Goal: Transaction & Acquisition: Purchase product/service

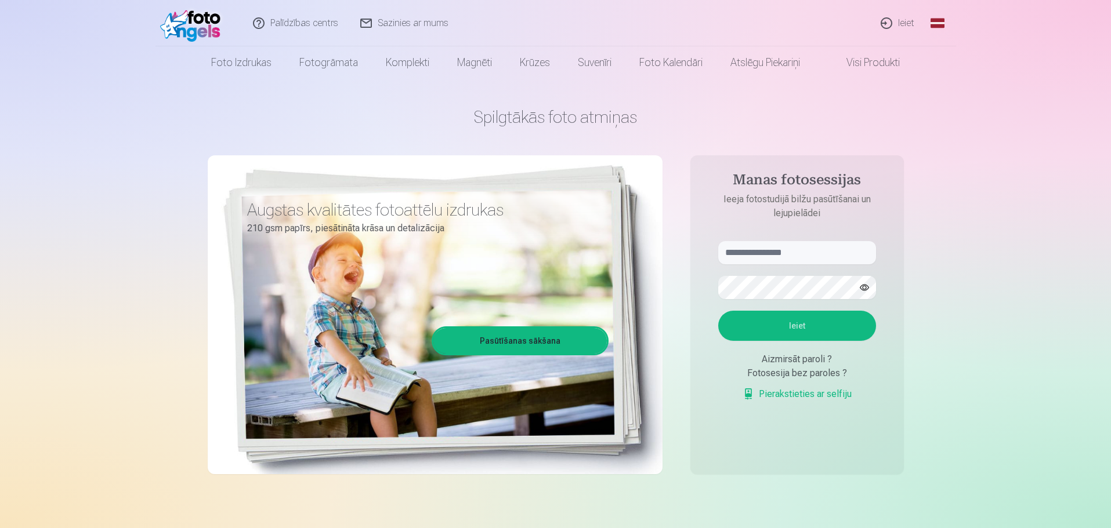
click at [910, 23] on link "Ieiet" at bounding box center [898, 23] width 56 height 46
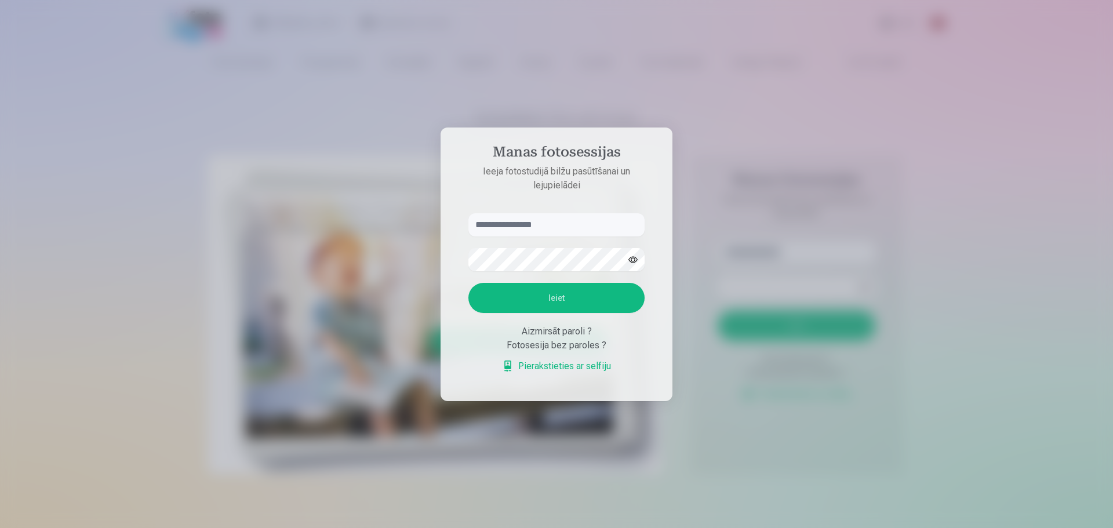
click at [543, 227] on input "text" at bounding box center [557, 224] width 176 height 23
type input "**********"
click at [605, 294] on button "Ieiet" at bounding box center [557, 298] width 176 height 30
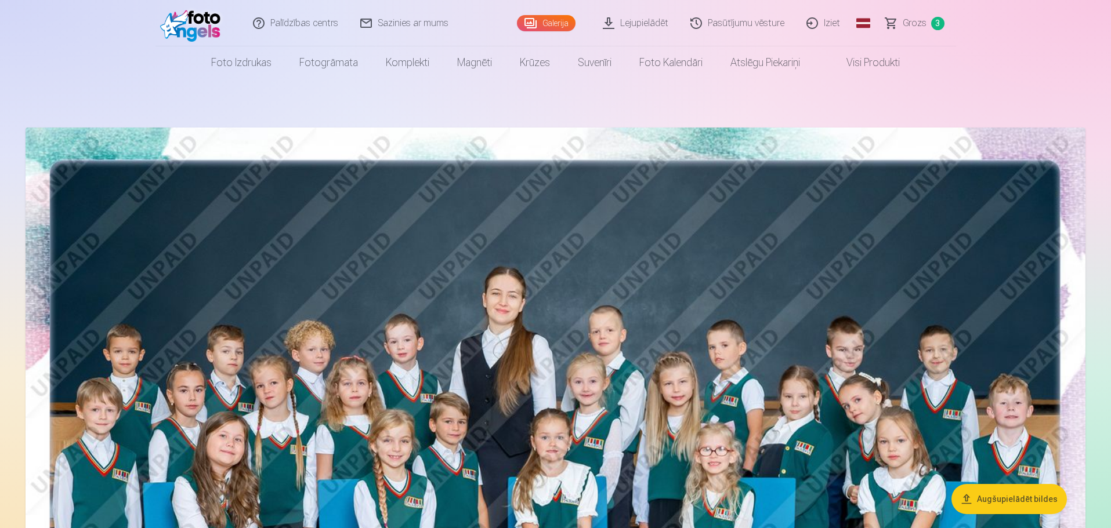
click at [911, 26] on span "Grozs" at bounding box center [914, 23] width 24 height 14
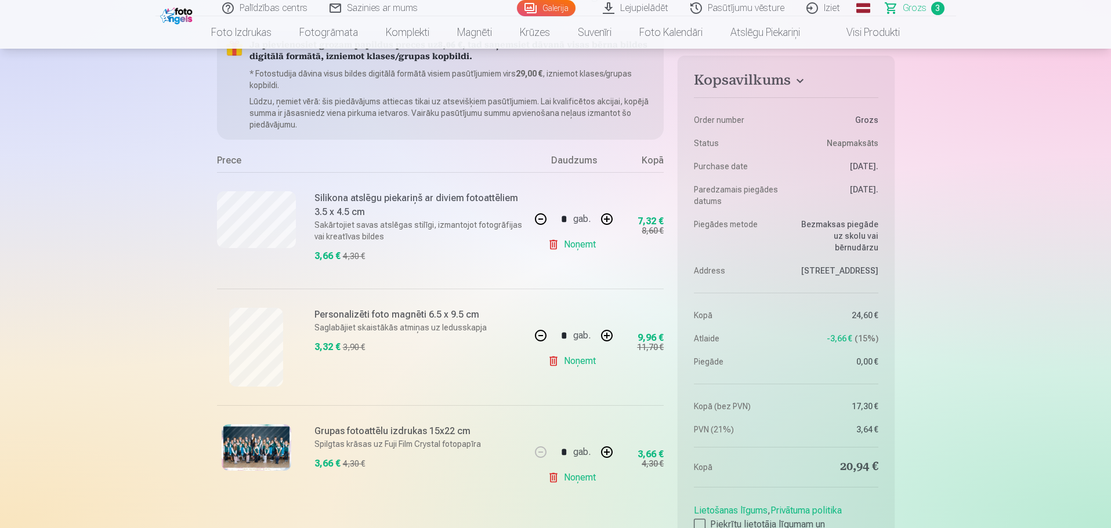
scroll to position [232, 0]
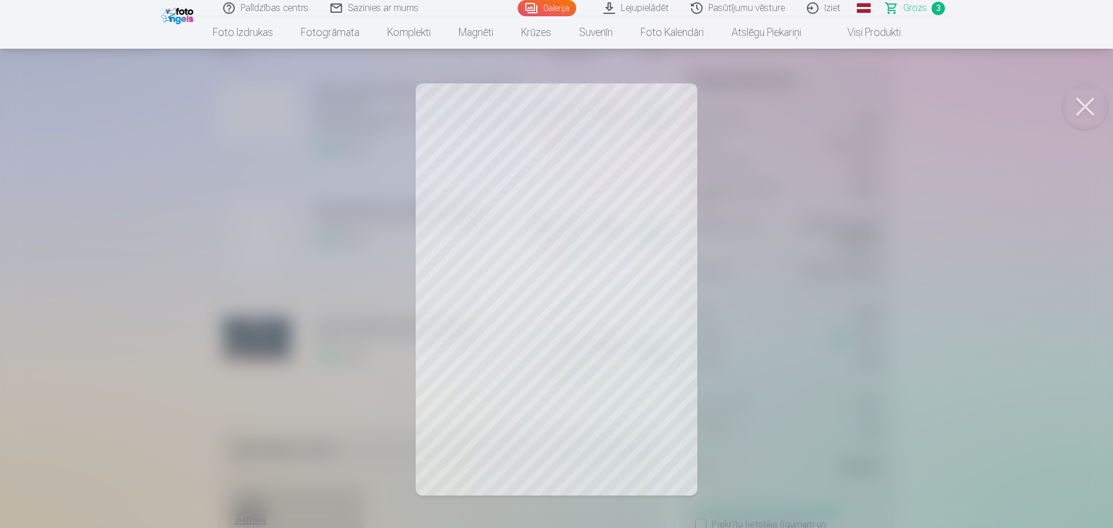
click at [1095, 101] on button at bounding box center [1085, 107] width 46 height 46
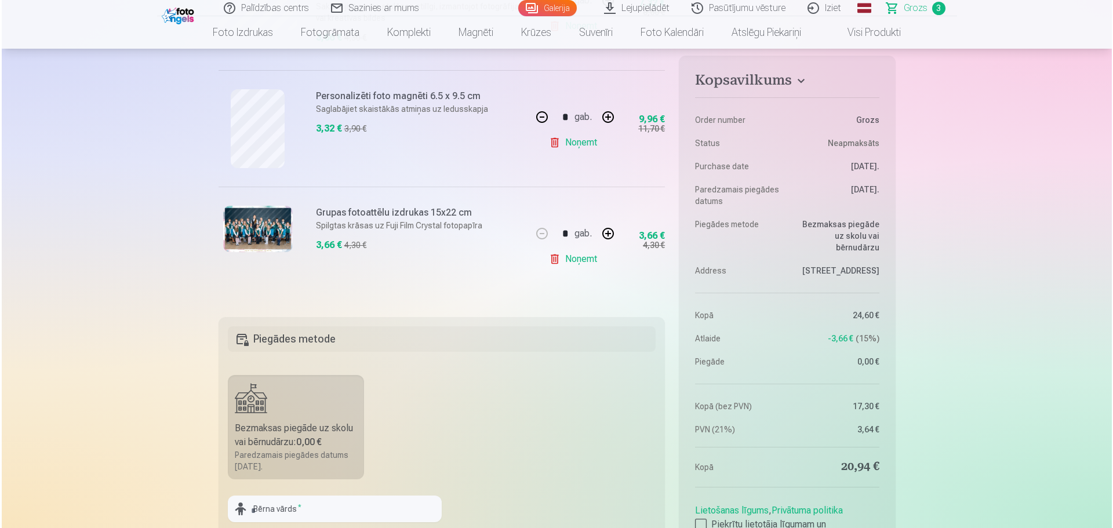
scroll to position [348, 0]
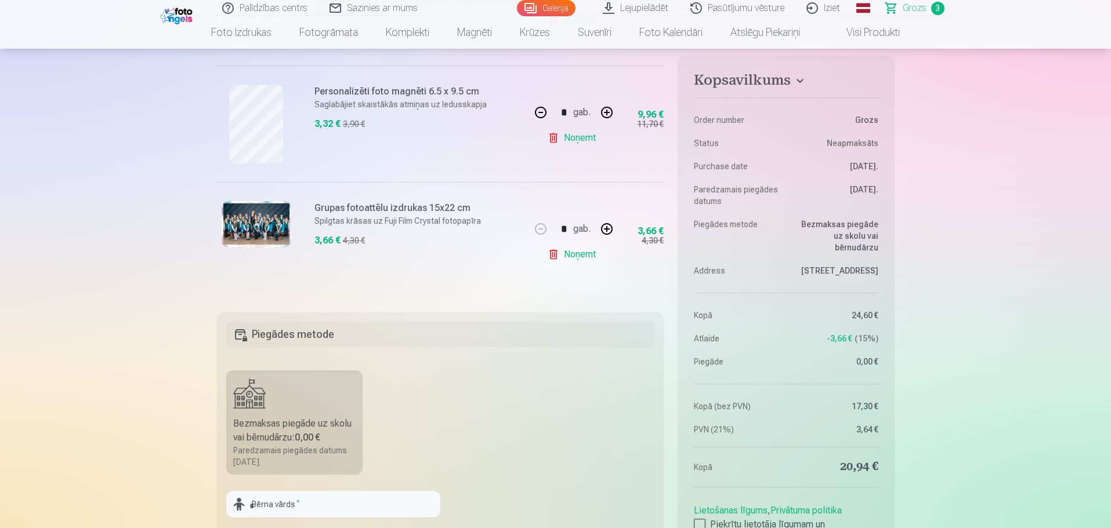
click at [262, 223] on img at bounding box center [257, 224] width 70 height 46
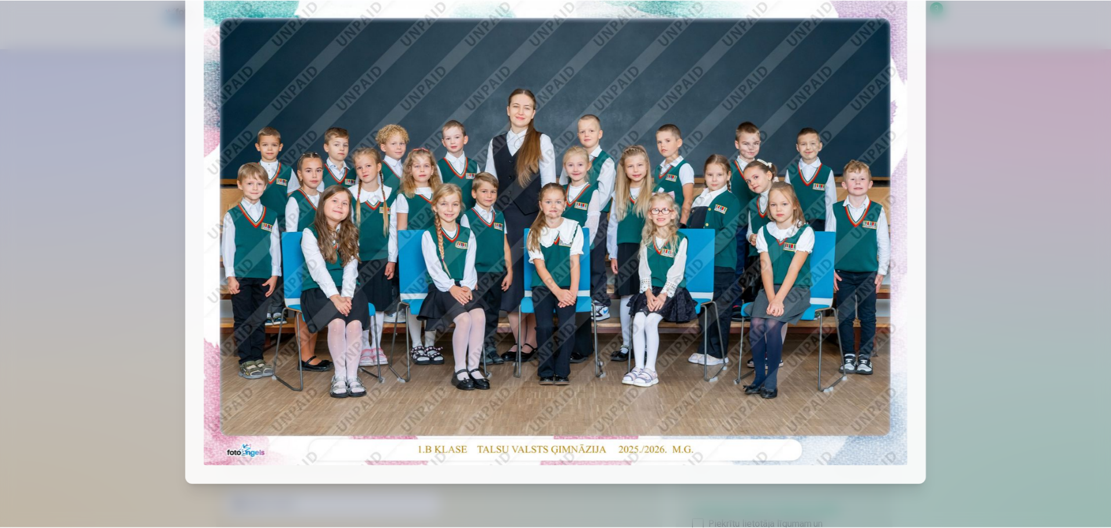
scroll to position [0, 0]
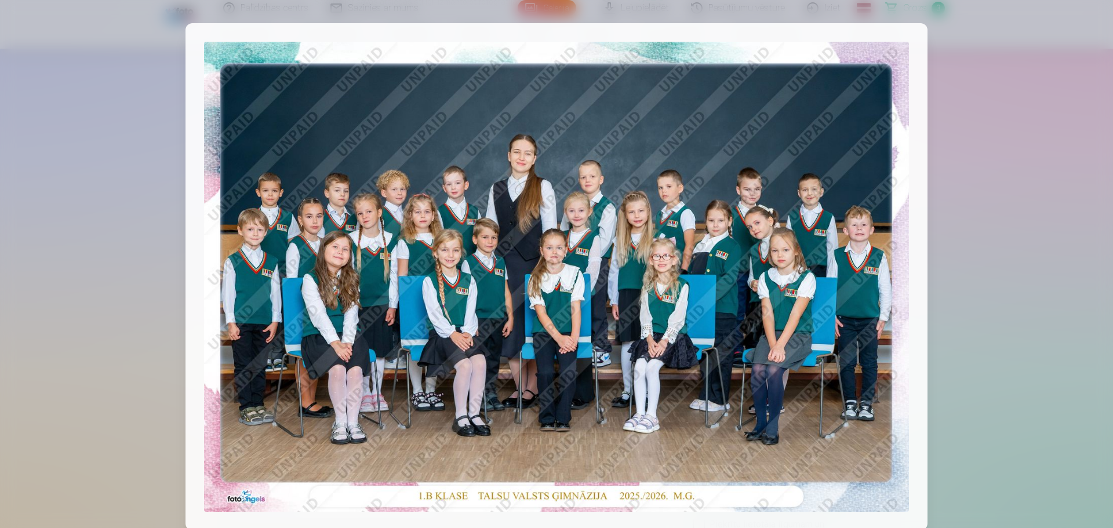
click at [72, 41] on div at bounding box center [556, 264] width 1113 height 528
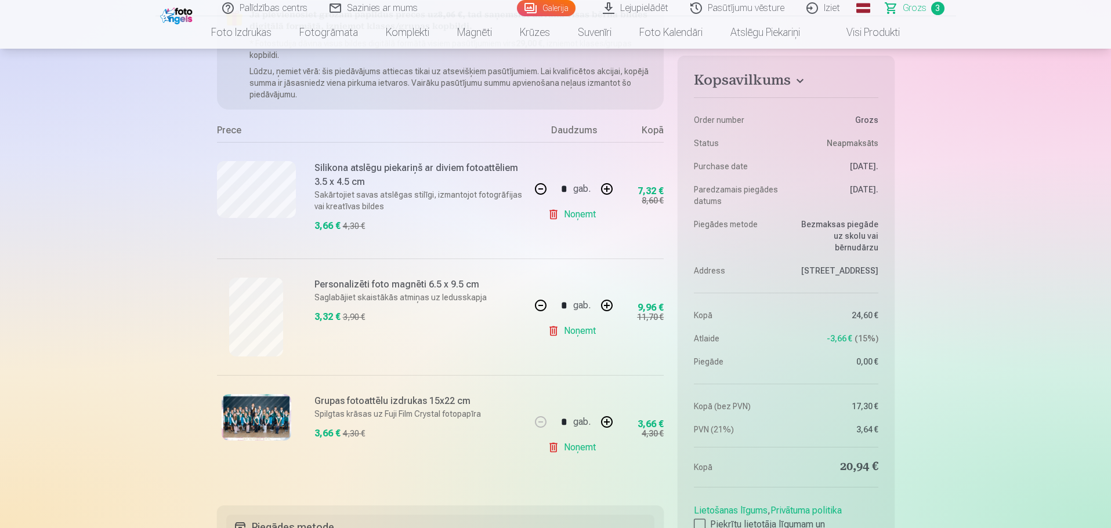
scroll to position [174, 0]
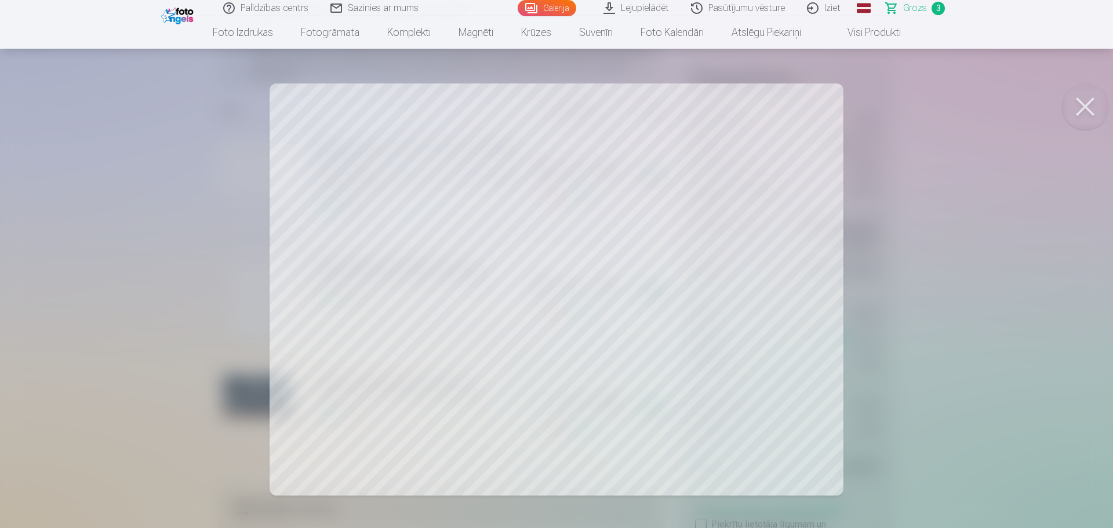
click at [1090, 105] on button at bounding box center [1085, 107] width 46 height 46
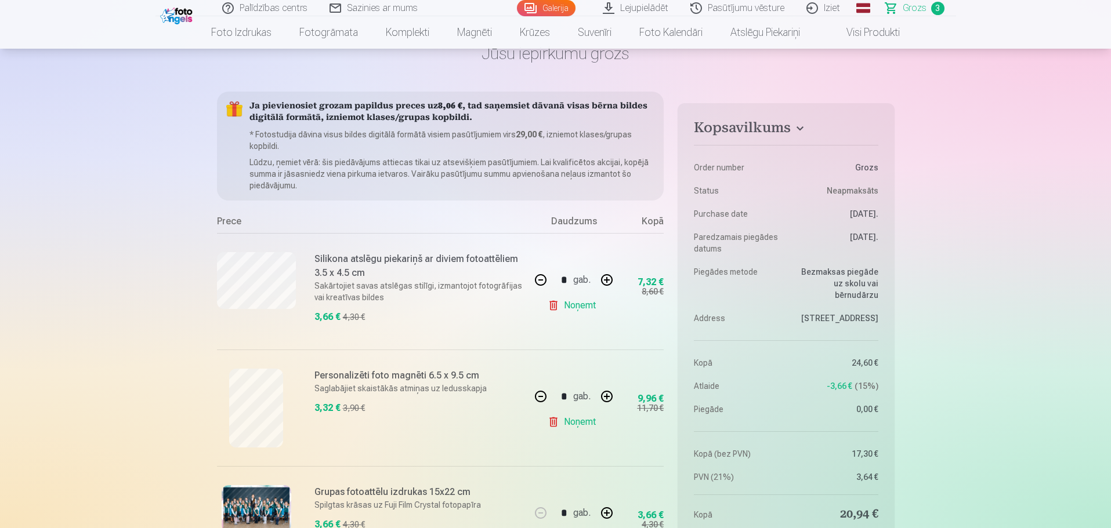
scroll to position [0, 0]
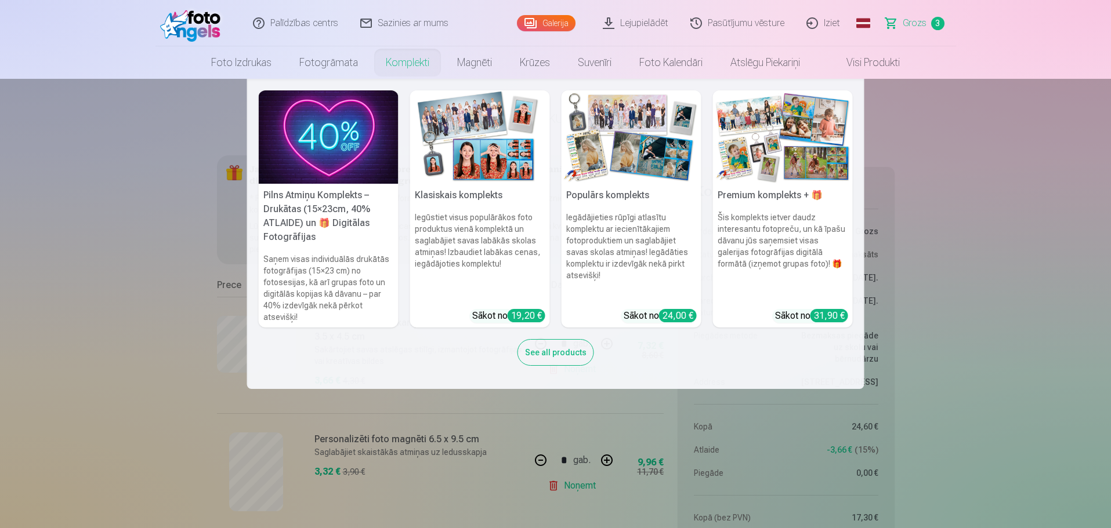
click at [550, 346] on div "See all products" at bounding box center [555, 352] width 77 height 27
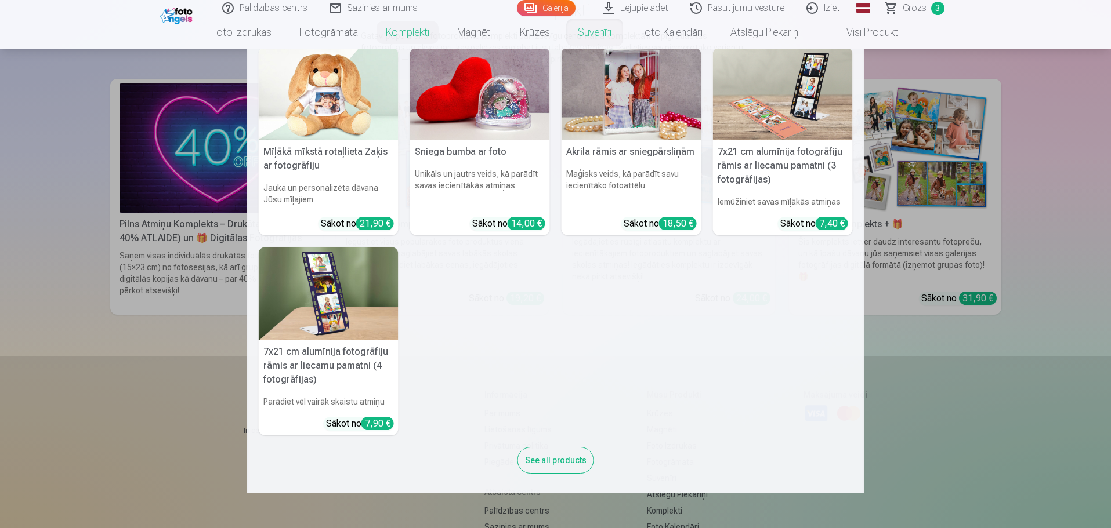
scroll to position [226, 0]
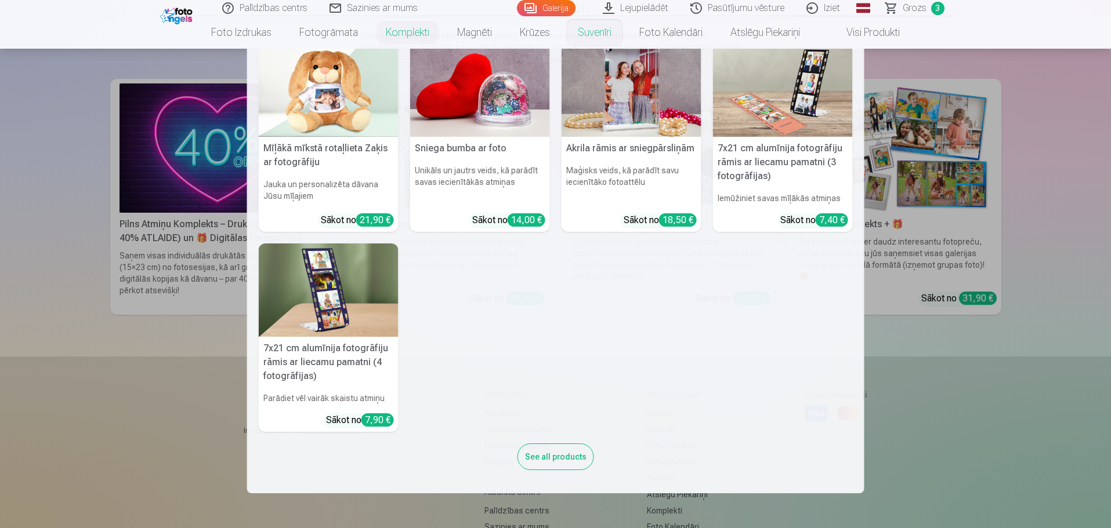
click at [322, 298] on img at bounding box center [329, 290] width 140 height 93
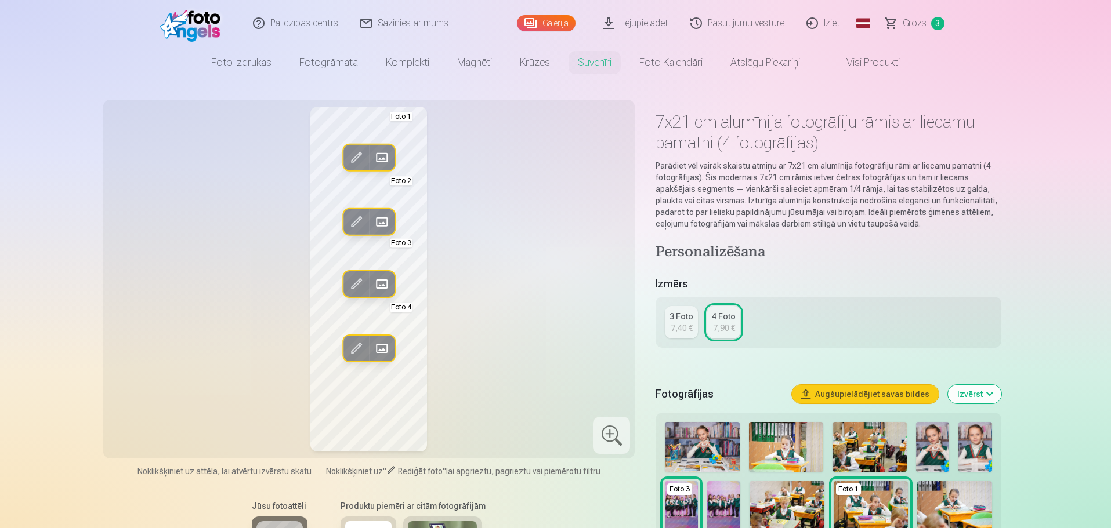
click at [381, 154] on span at bounding box center [381, 157] width 19 height 19
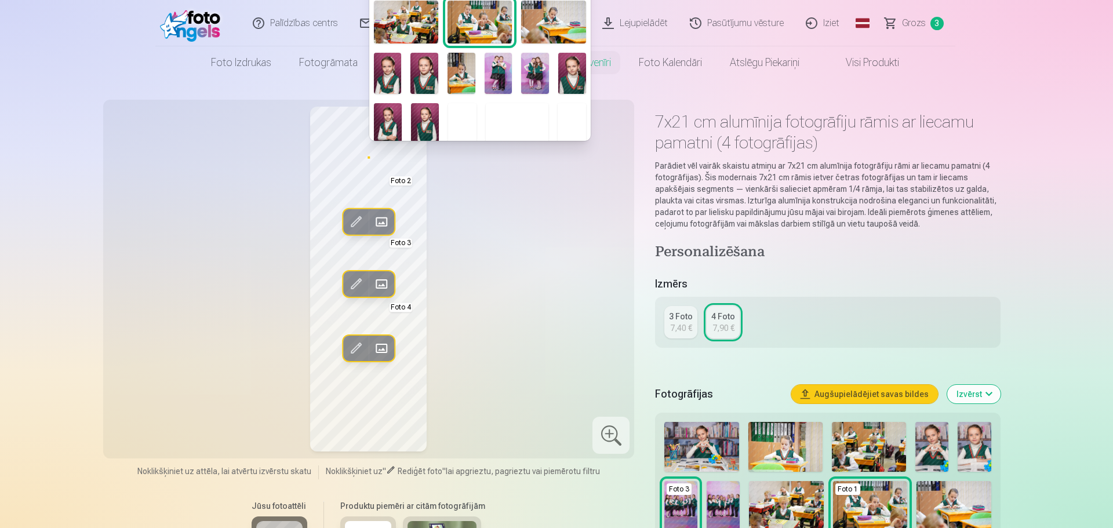
scroll to position [167, 0]
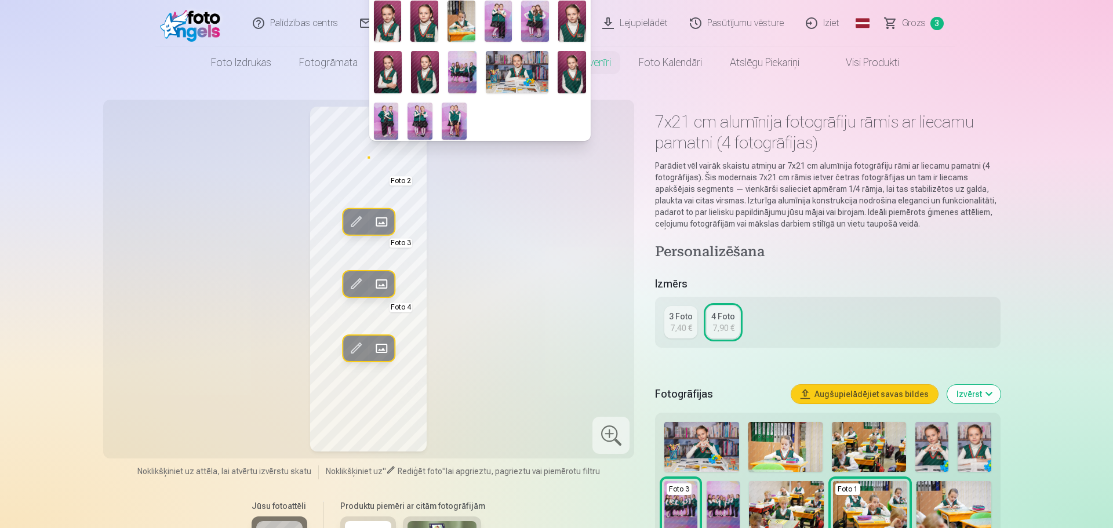
click at [453, 114] on img at bounding box center [454, 121] width 25 height 37
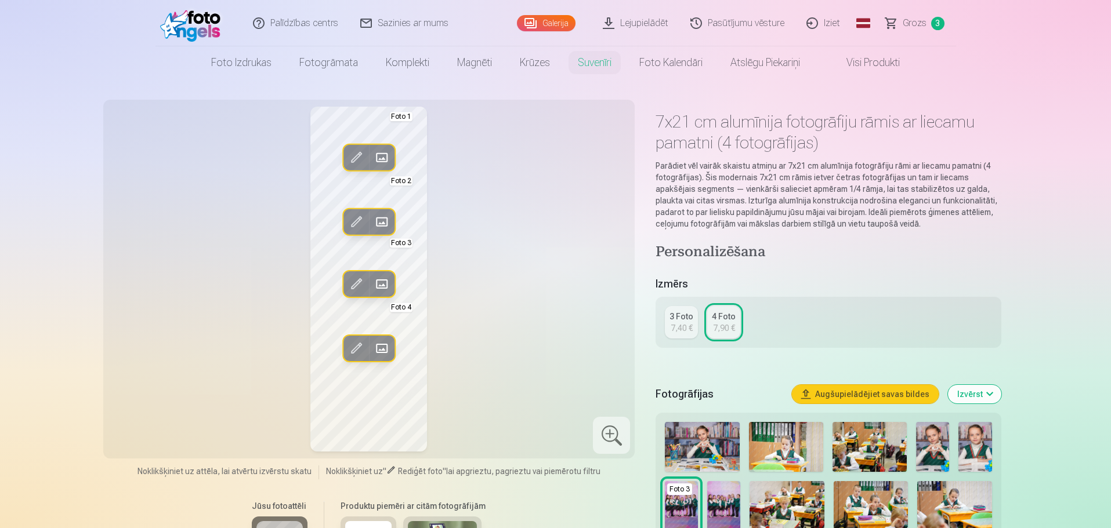
click at [383, 222] on span at bounding box center [381, 221] width 19 height 19
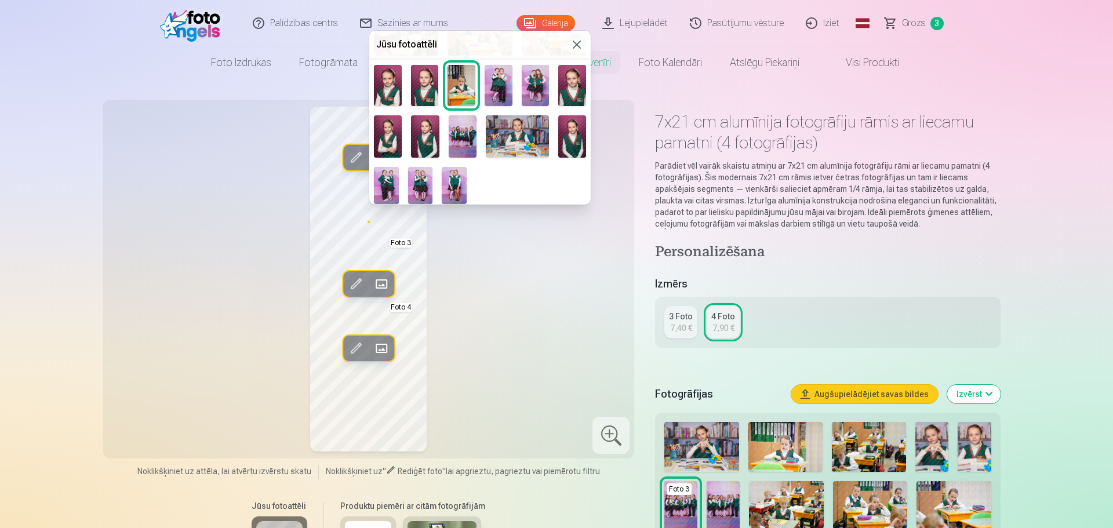
click at [423, 173] on img at bounding box center [420, 185] width 25 height 37
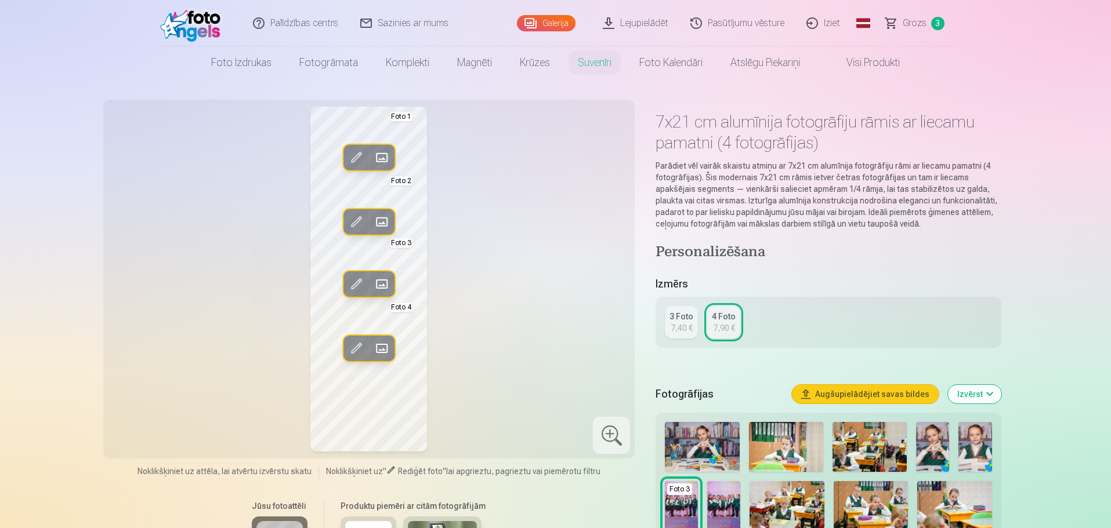
click at [381, 280] on span at bounding box center [381, 284] width 19 height 19
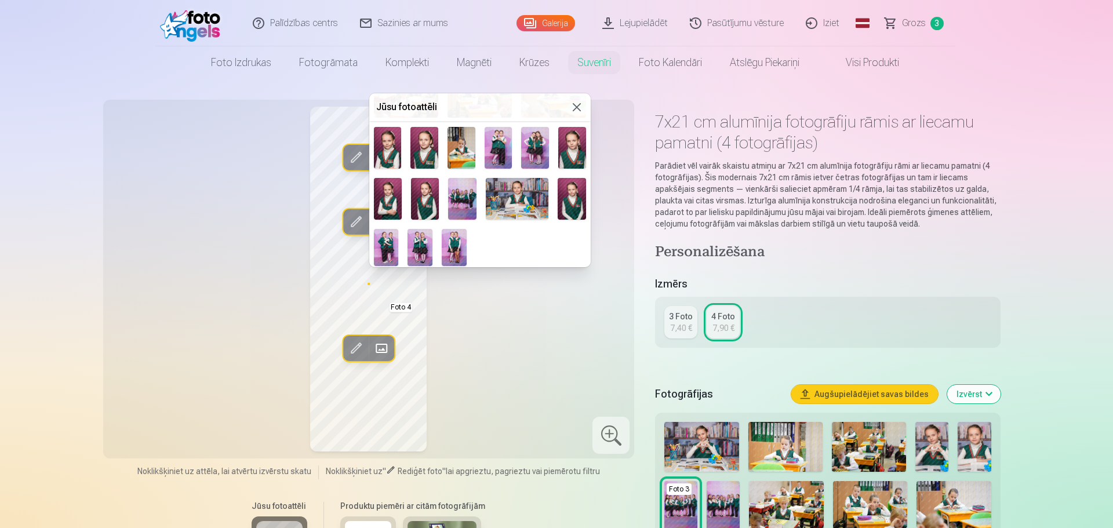
click at [383, 241] on img at bounding box center [386, 247] width 25 height 37
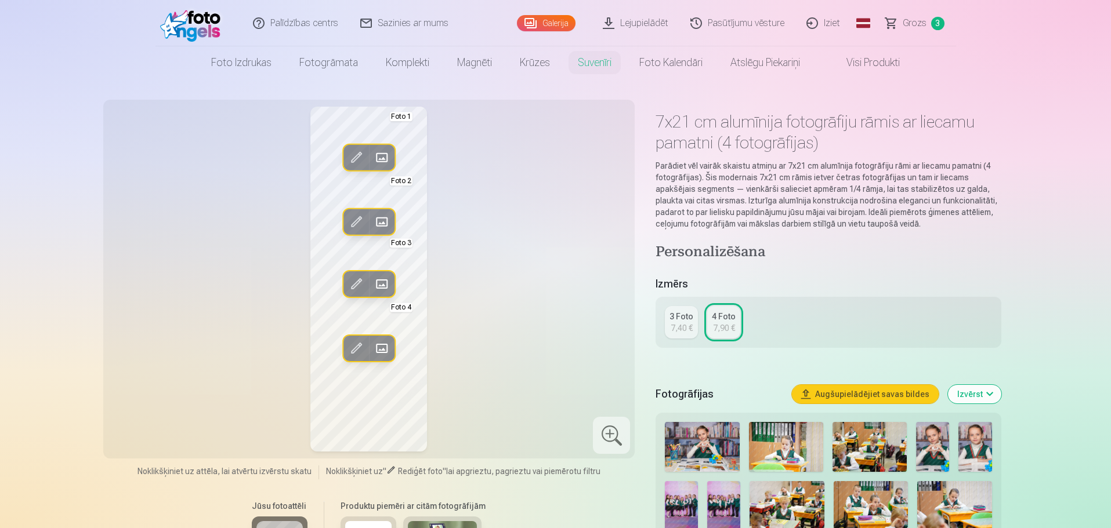
click at [376, 350] on span at bounding box center [381, 348] width 19 height 19
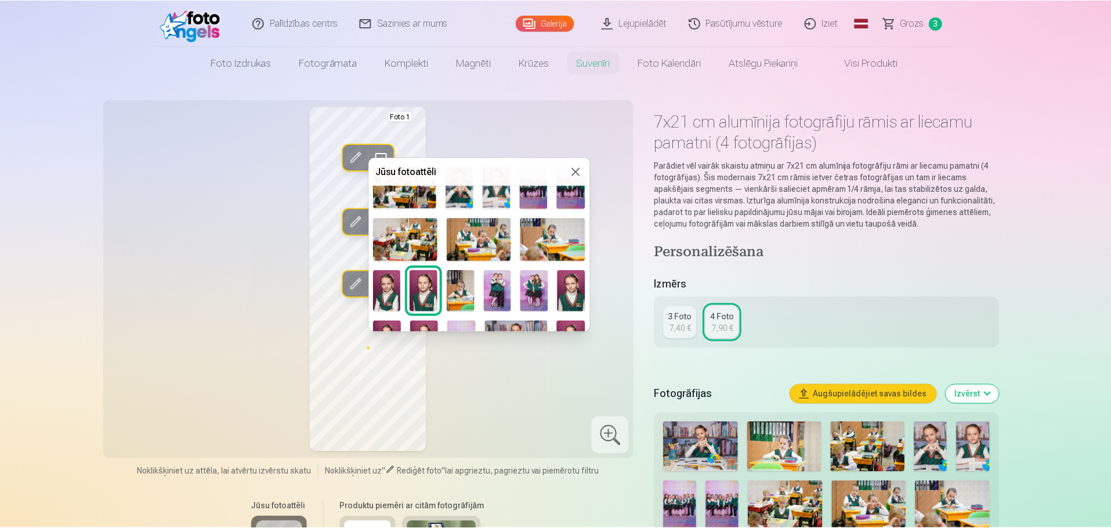
scroll to position [116, 0]
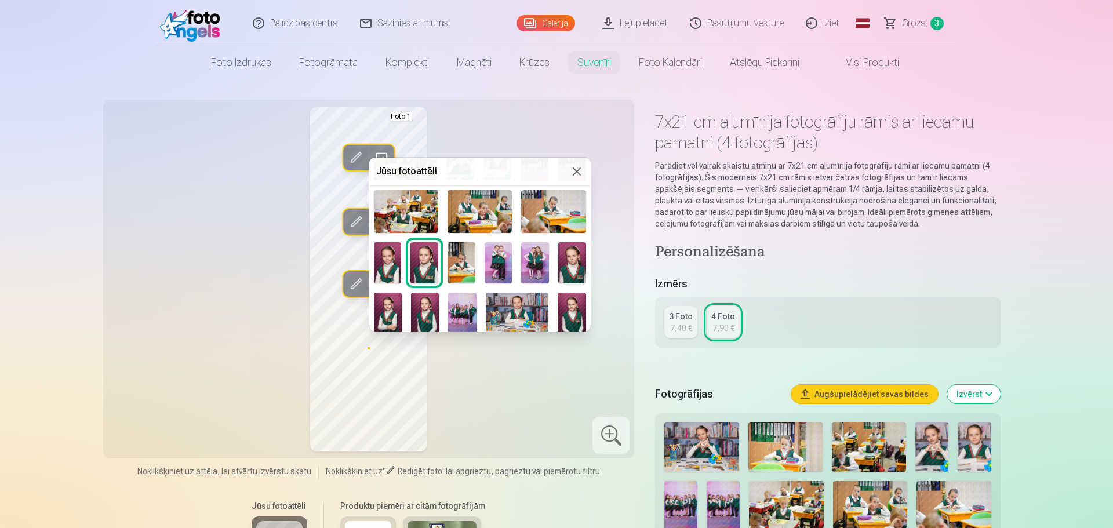
click at [502, 255] on img at bounding box center [499, 263] width 28 height 42
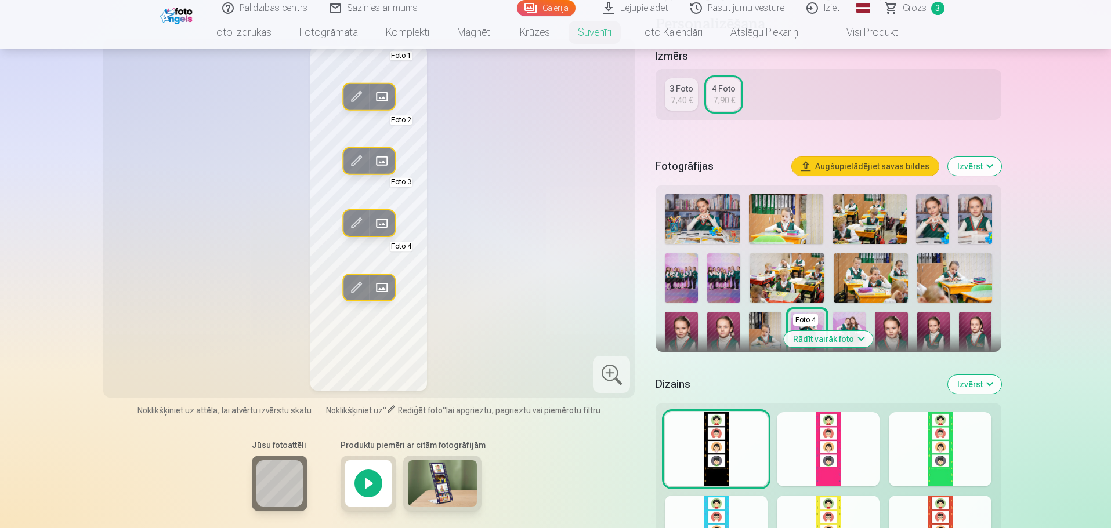
scroll to position [290, 0]
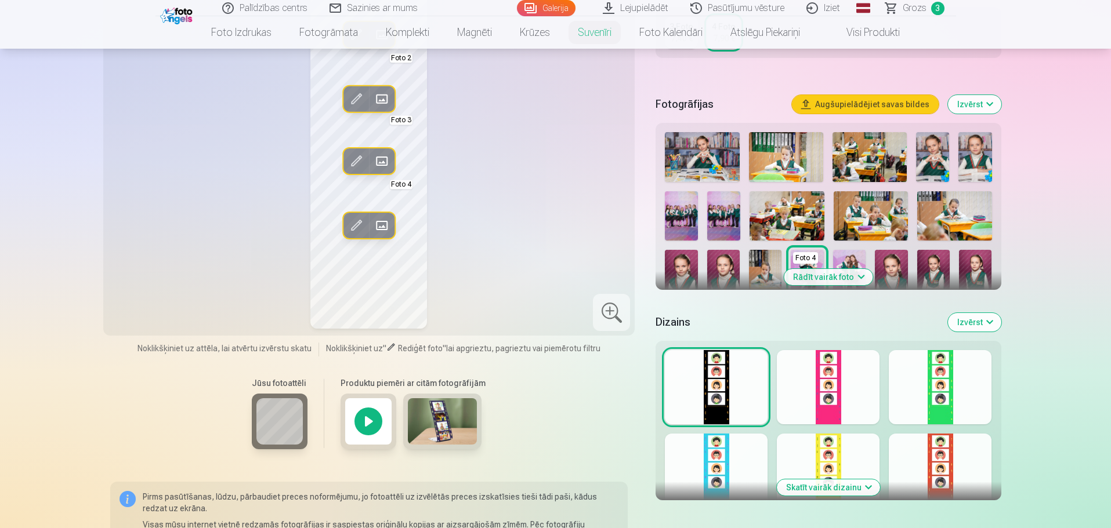
click at [833, 409] on div at bounding box center [828, 387] width 103 height 74
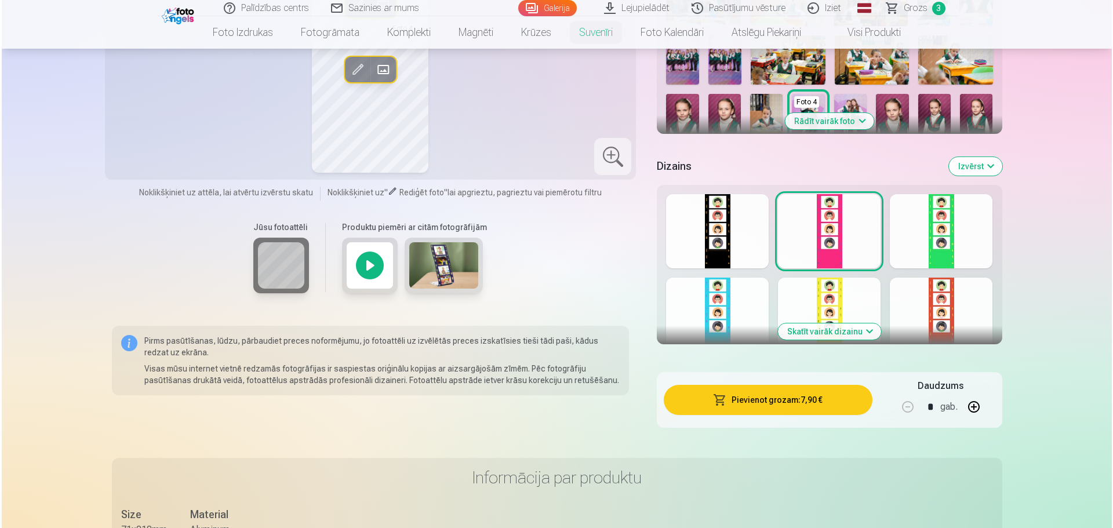
scroll to position [464, 0]
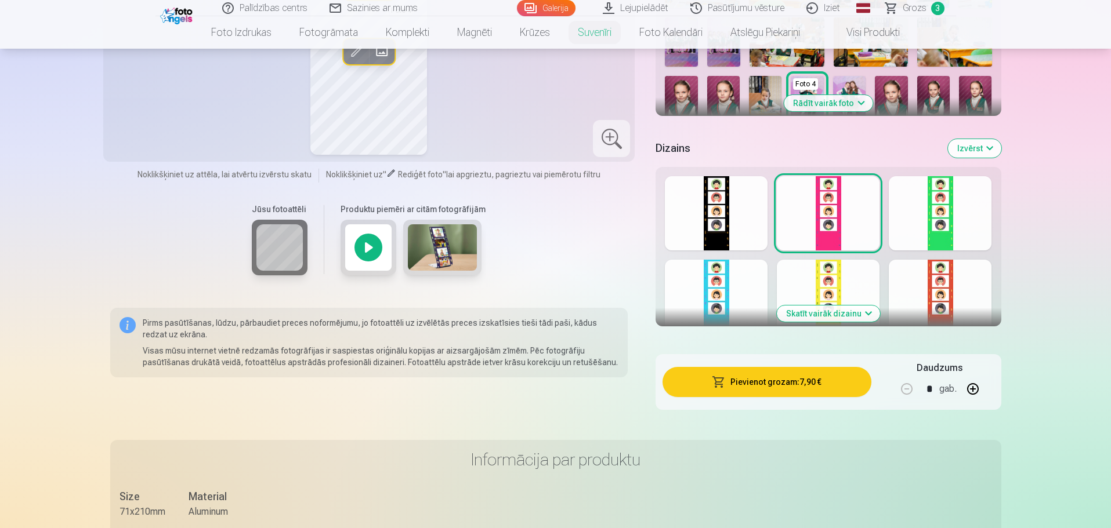
click at [775, 380] on button "Pievienot grozam : 7,90 €" at bounding box center [766, 382] width 208 height 30
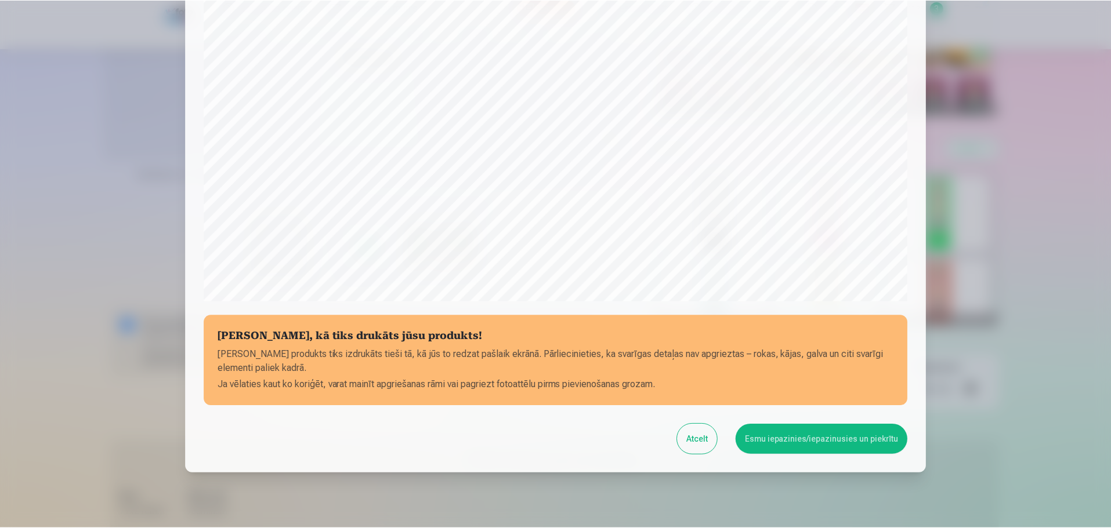
scroll to position [307, 0]
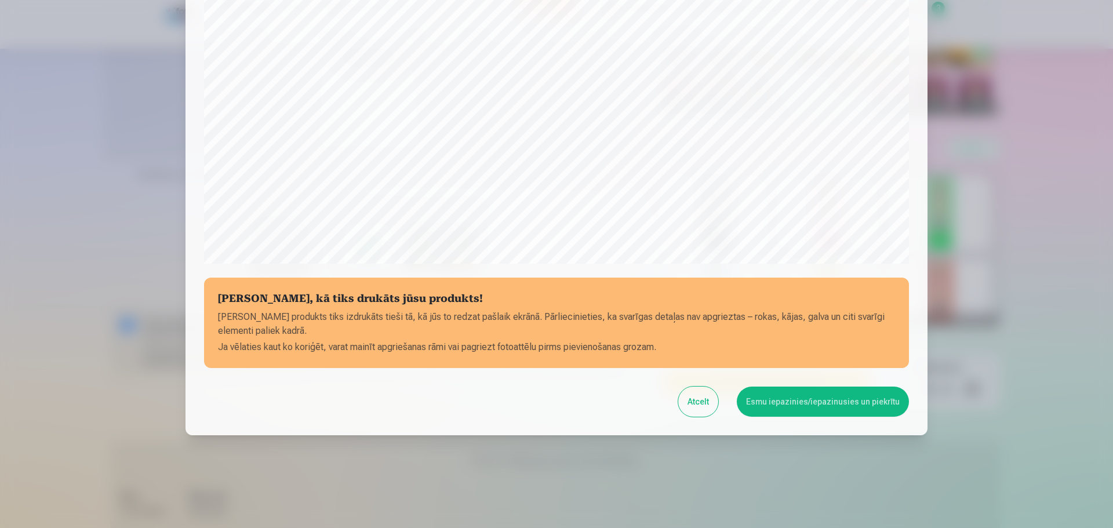
click at [818, 402] on button "Esmu iepazinies/iepazinusies un piekrītu" at bounding box center [823, 402] width 172 height 30
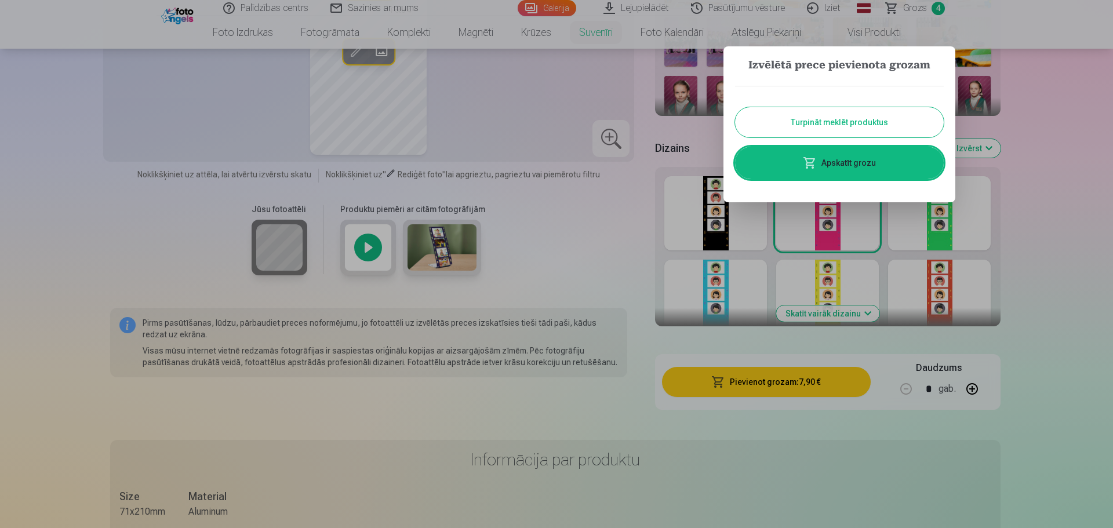
click at [884, 127] on button "Turpināt meklēt produktus" at bounding box center [839, 122] width 209 height 30
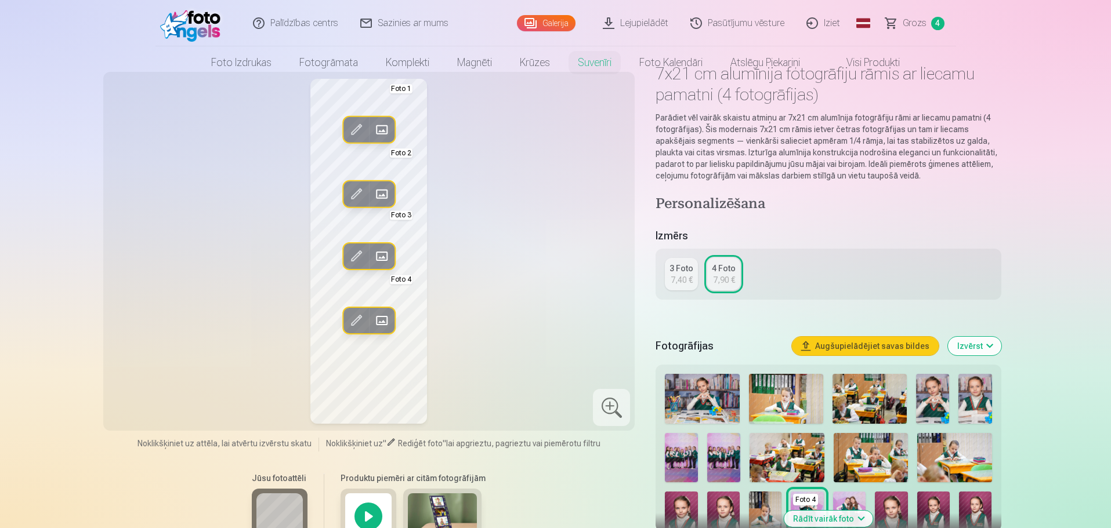
scroll to position [0, 0]
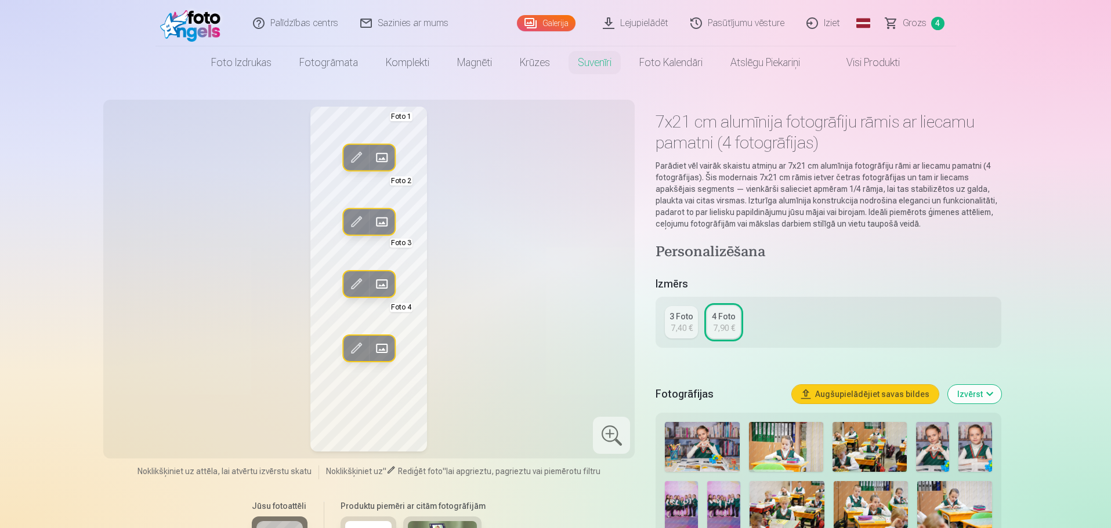
click at [921, 23] on span "Grozs" at bounding box center [914, 23] width 24 height 14
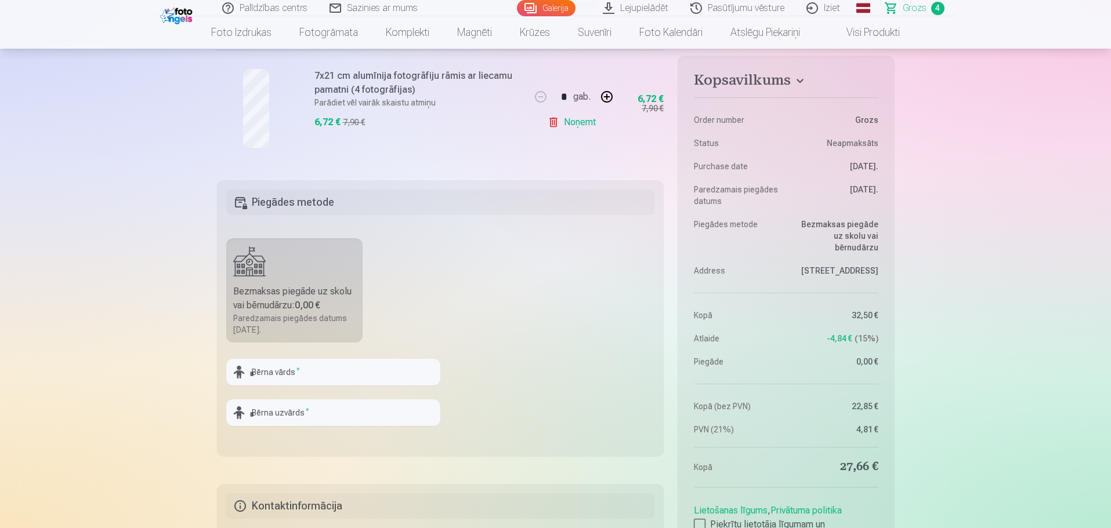
scroll to position [580, 0]
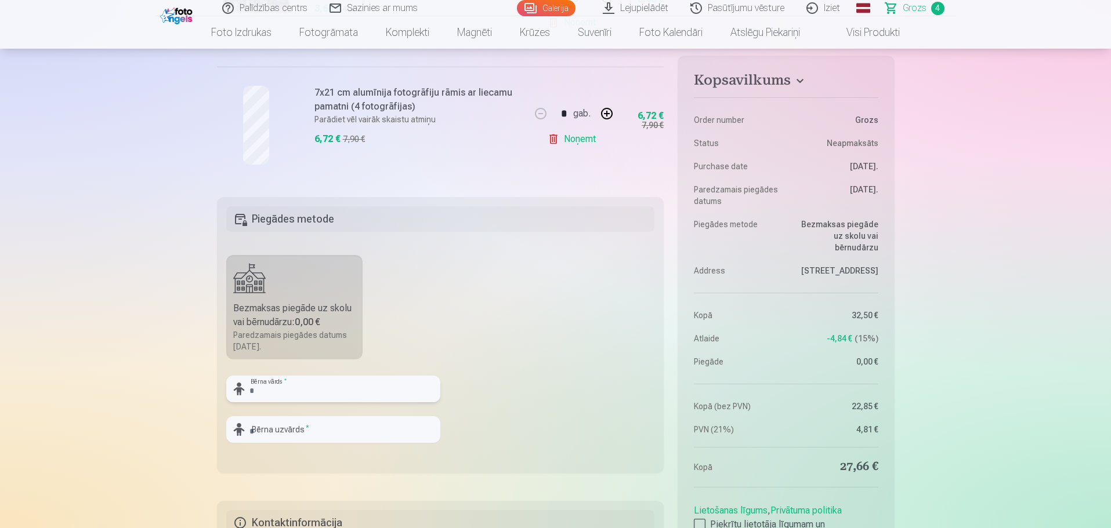
click at [270, 385] on input "text" at bounding box center [333, 389] width 214 height 27
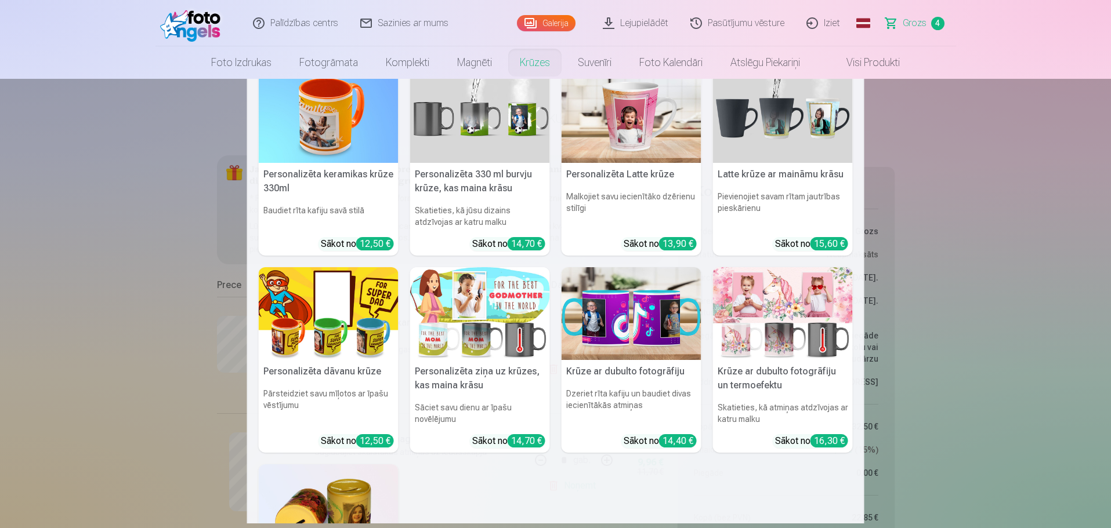
scroll to position [0, 0]
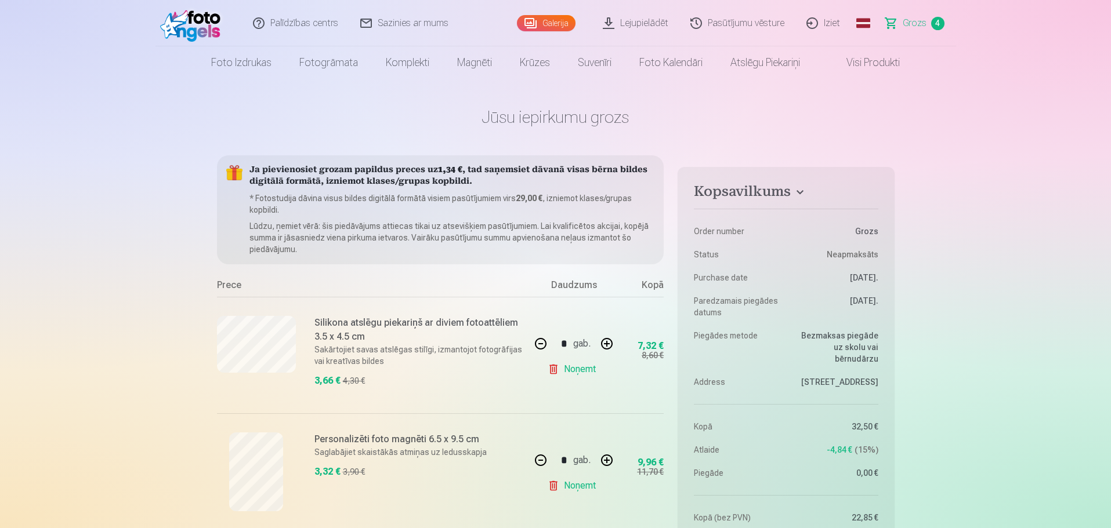
click at [912, 26] on span "Grozs" at bounding box center [914, 23] width 24 height 14
click at [912, 25] on span "Grozs" at bounding box center [914, 23] width 24 height 14
click at [546, 27] on link "Galerija" at bounding box center [546, 23] width 59 height 16
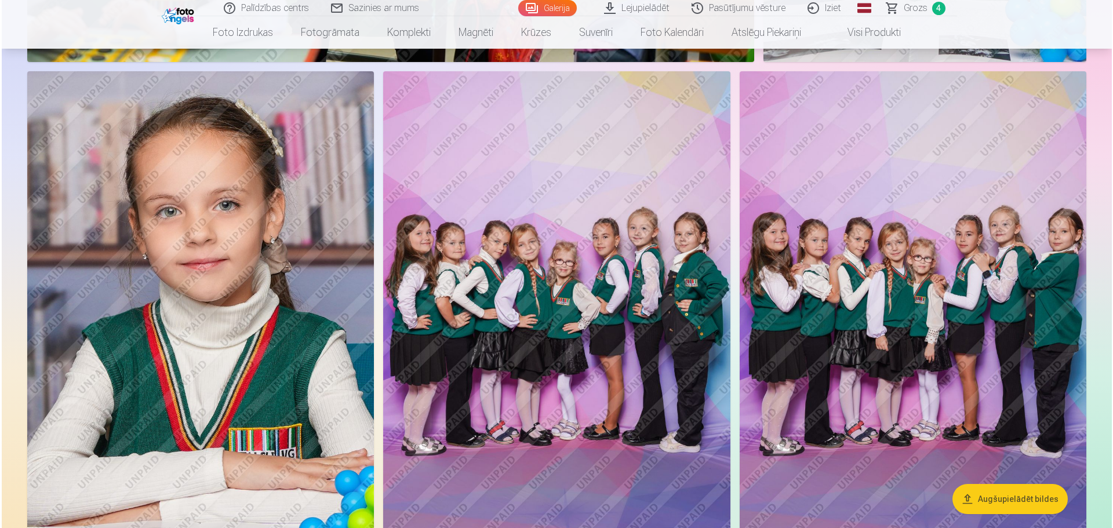
scroll to position [2958, 0]
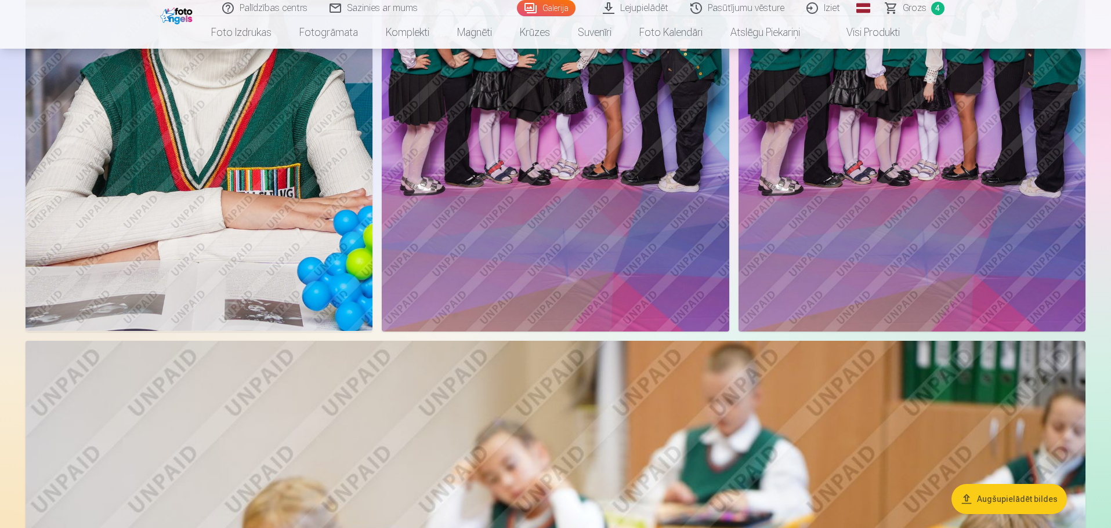
click at [307, 217] on img at bounding box center [199, 71] width 347 height 520
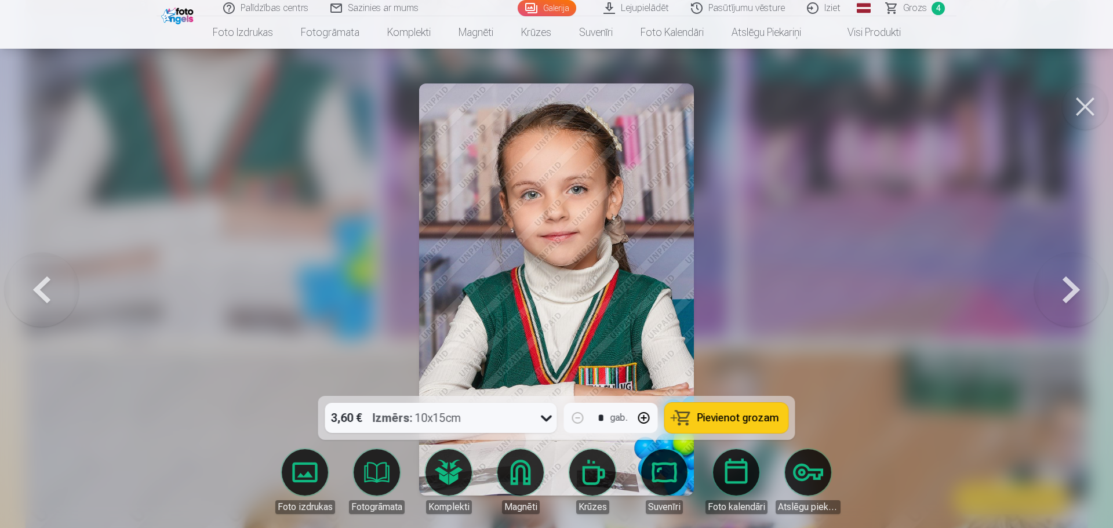
click at [549, 418] on icon at bounding box center [546, 419] width 11 height 6
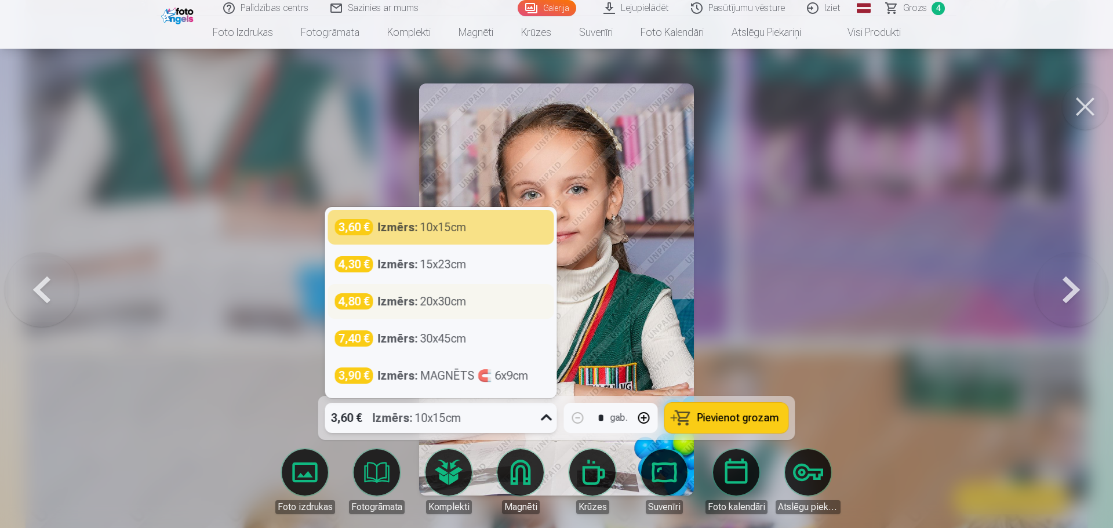
click at [408, 299] on strong "Izmērs :" at bounding box center [398, 301] width 40 height 16
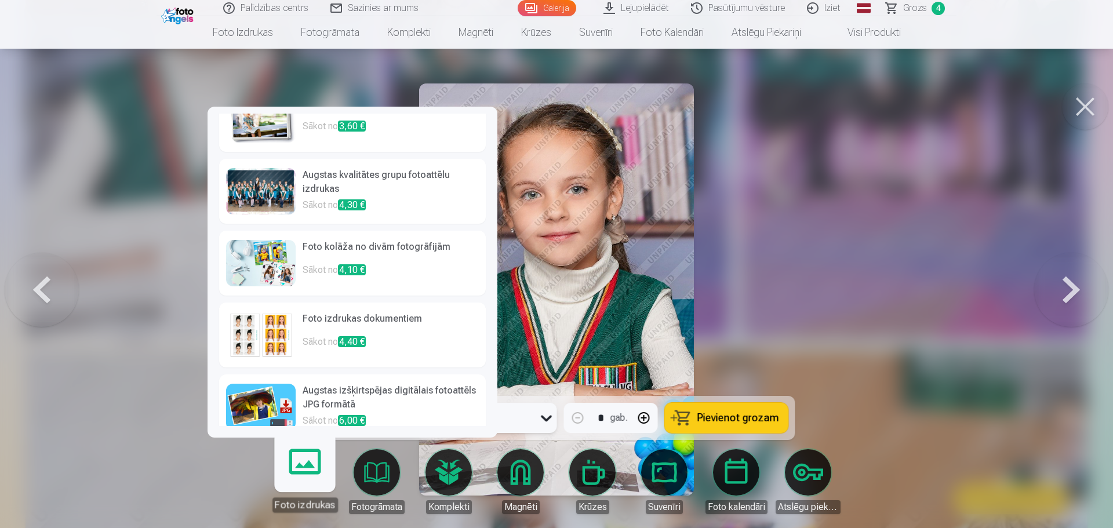
scroll to position [45, 0]
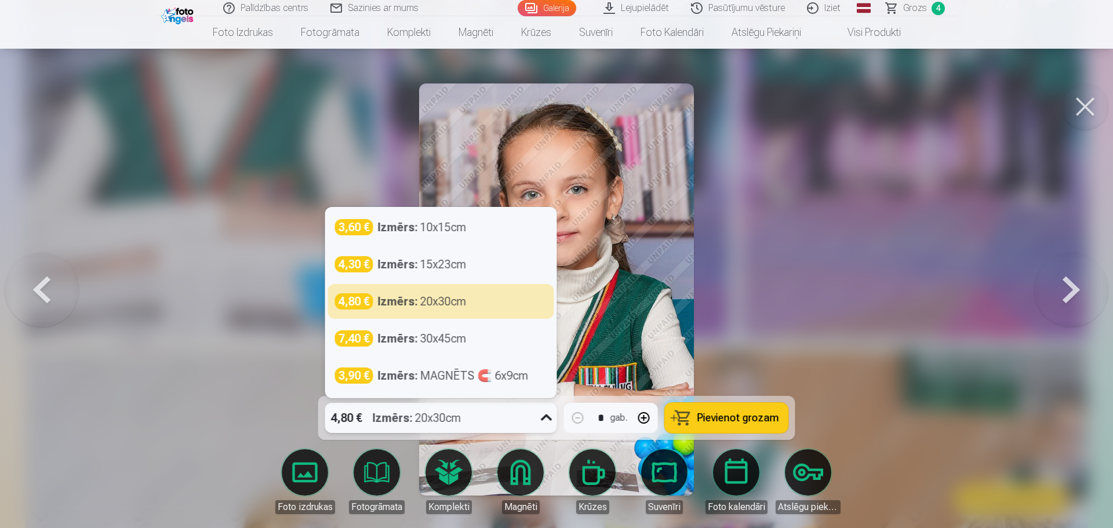
click at [549, 420] on icon at bounding box center [547, 418] width 19 height 19
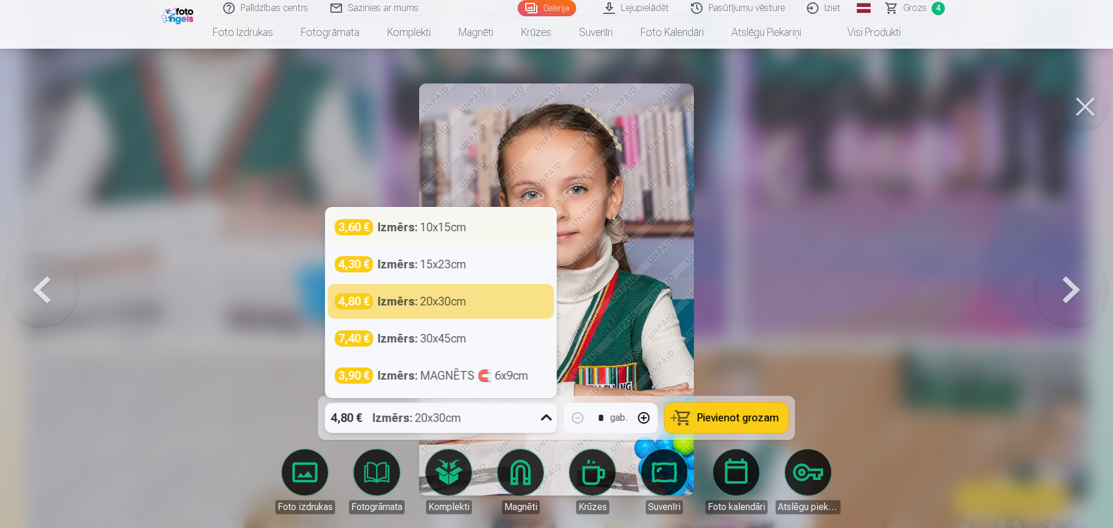
click at [451, 231] on div "Izmērs : 10x15cm" at bounding box center [422, 227] width 89 height 16
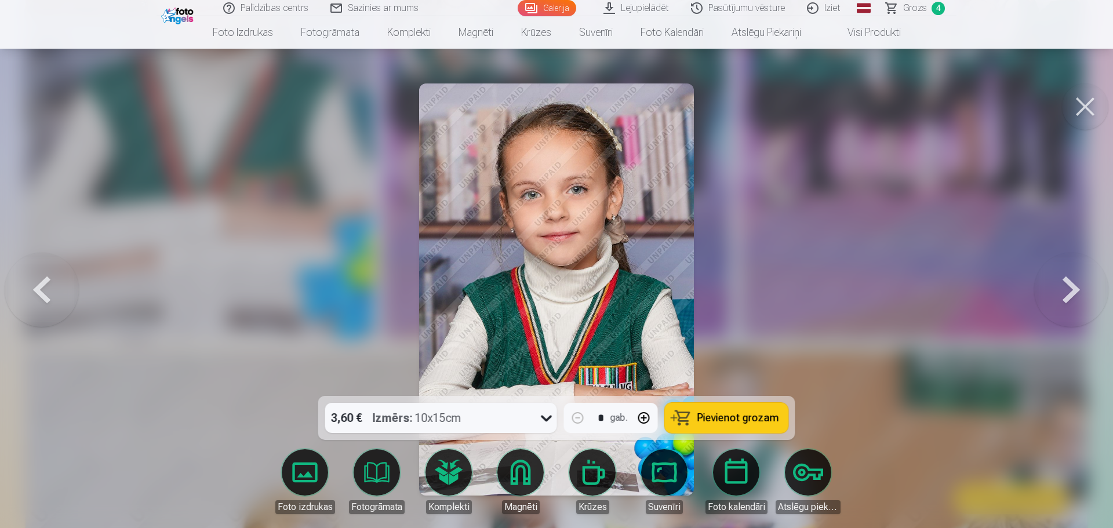
click at [739, 420] on span "Pievienot grozam" at bounding box center [739, 418] width 82 height 10
click at [1076, 289] on button at bounding box center [1072, 290] width 74 height 190
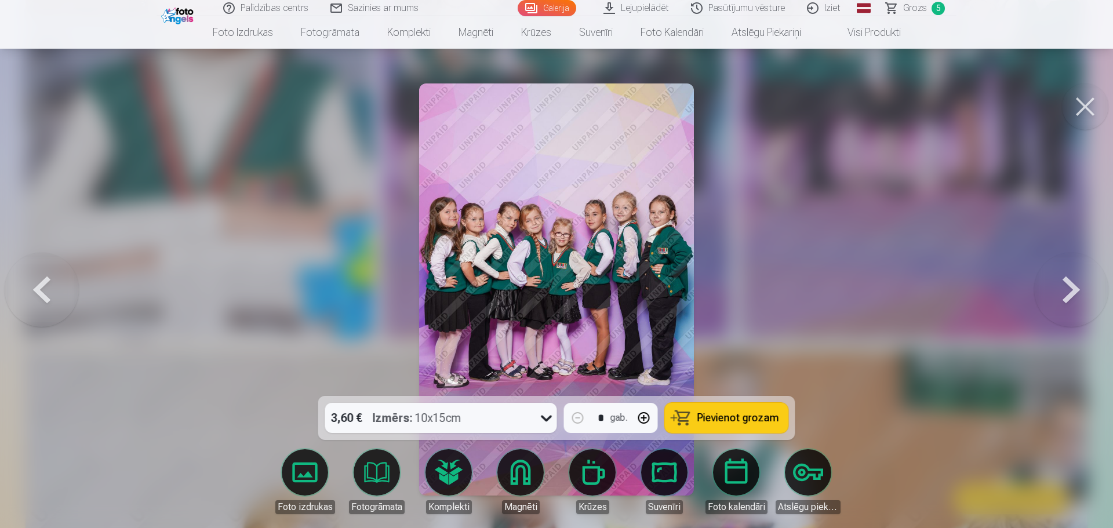
click at [1076, 289] on button at bounding box center [1072, 290] width 74 height 190
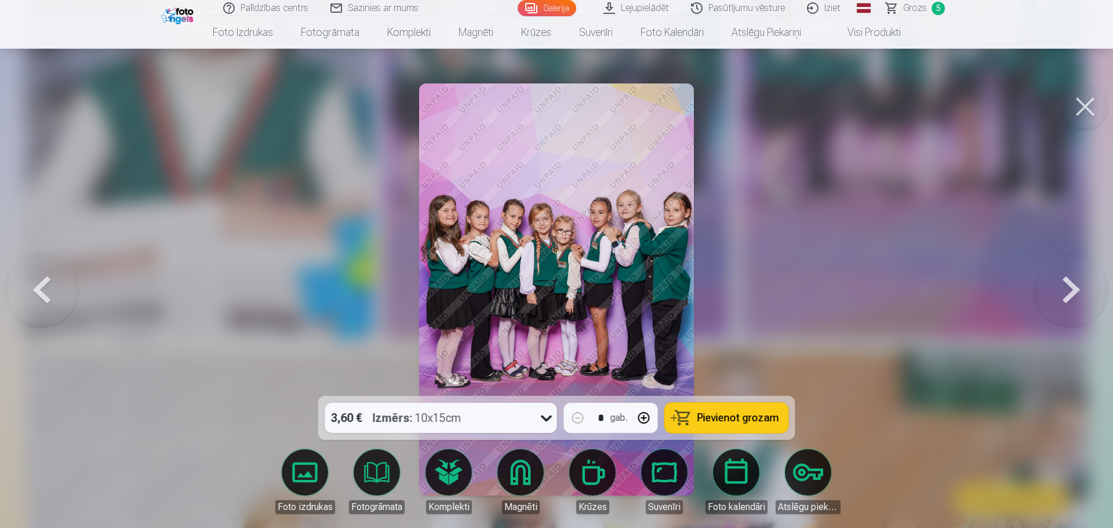
click at [1076, 289] on button at bounding box center [1072, 290] width 74 height 190
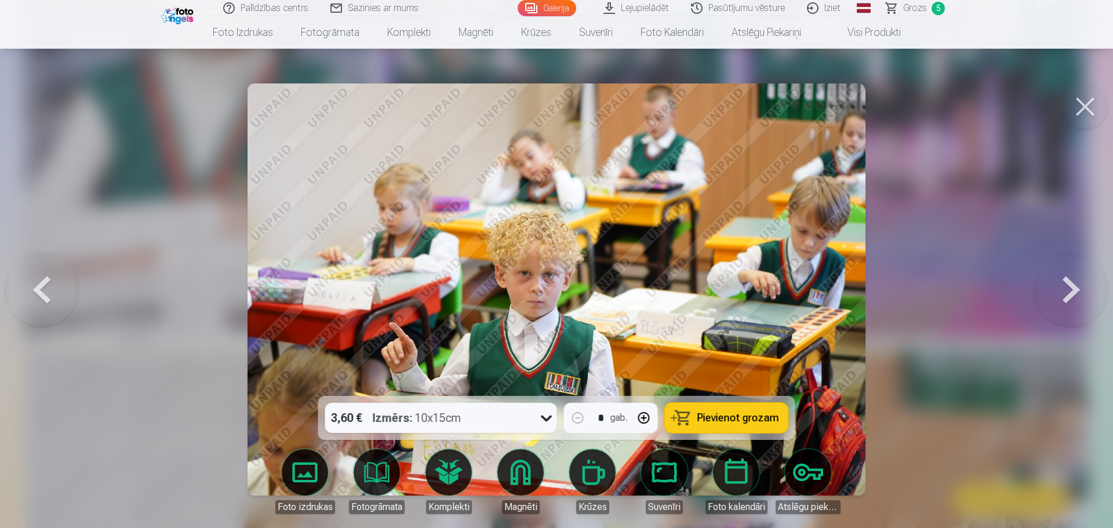
click at [1070, 288] on button at bounding box center [1072, 290] width 74 height 190
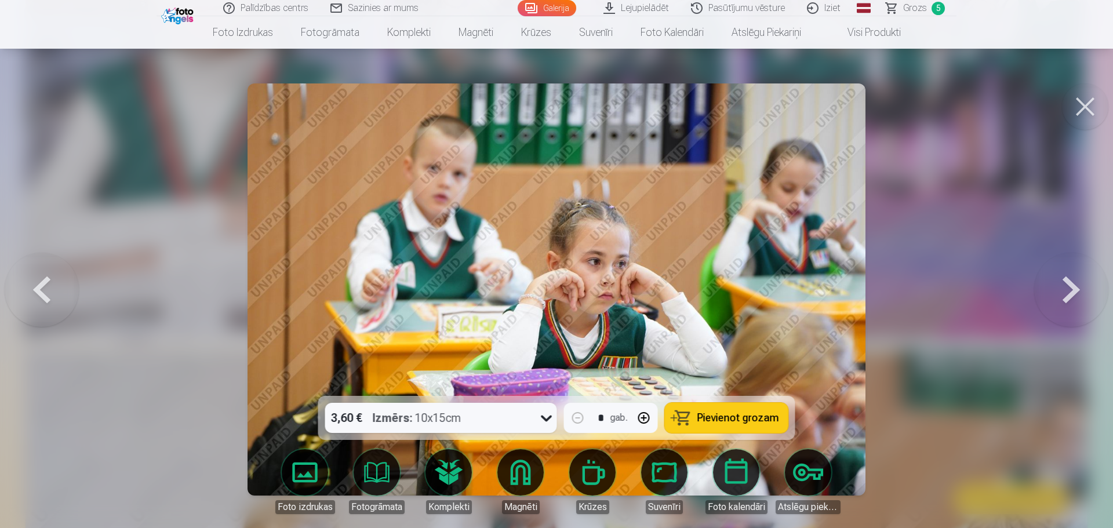
click at [1070, 288] on button at bounding box center [1072, 290] width 74 height 190
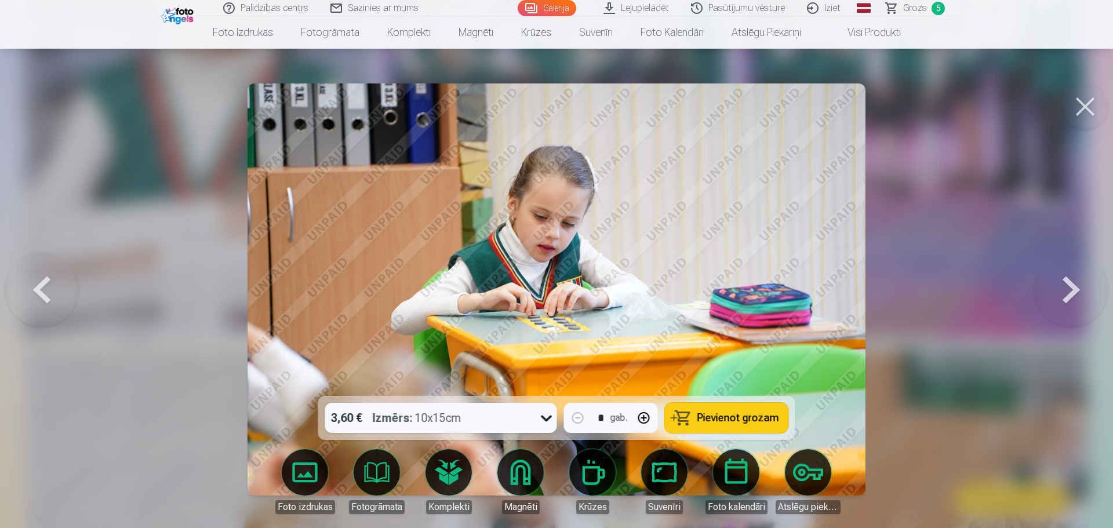
click at [1070, 288] on button at bounding box center [1072, 290] width 74 height 190
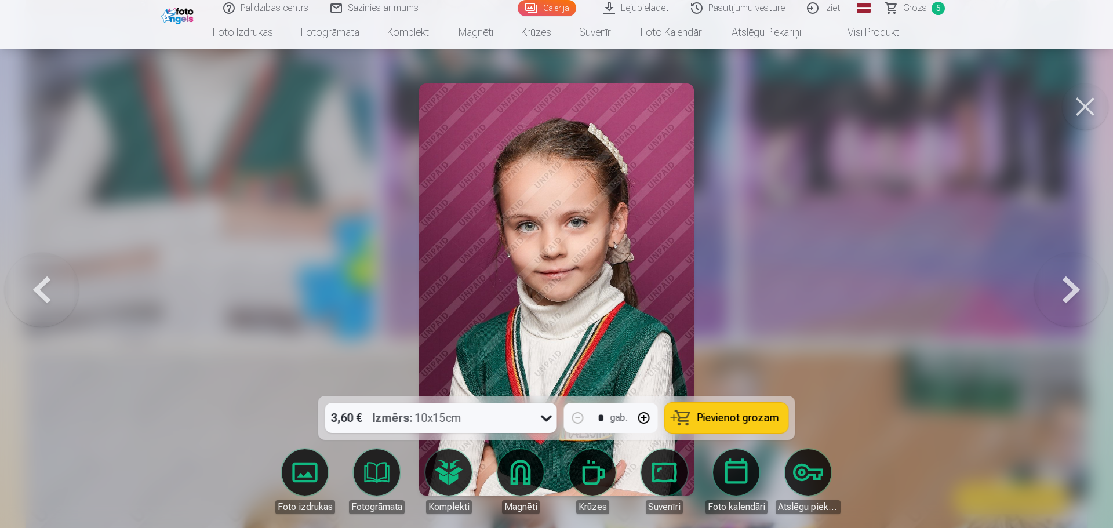
click at [1070, 288] on button at bounding box center [1072, 290] width 74 height 190
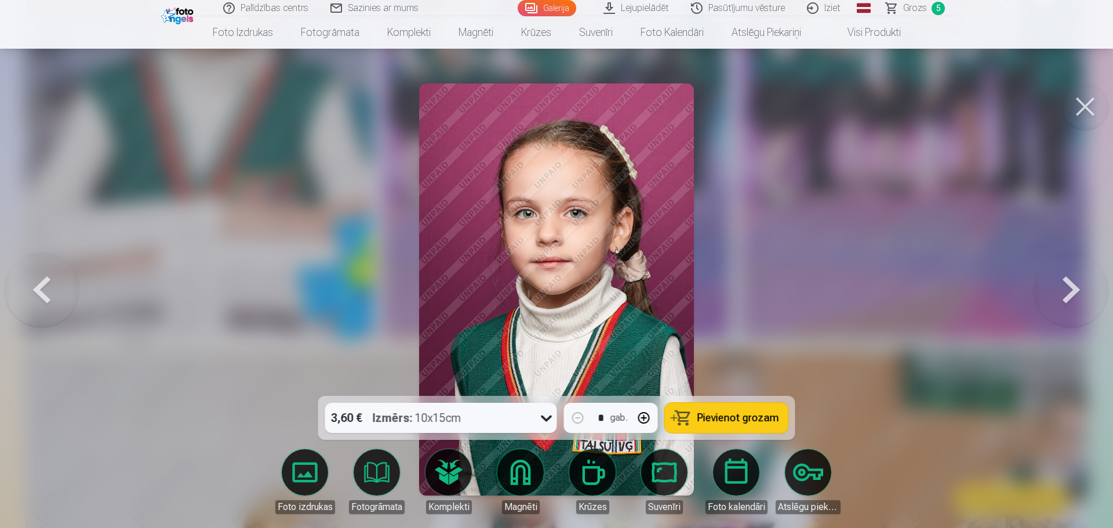
click at [1070, 288] on button at bounding box center [1072, 290] width 74 height 190
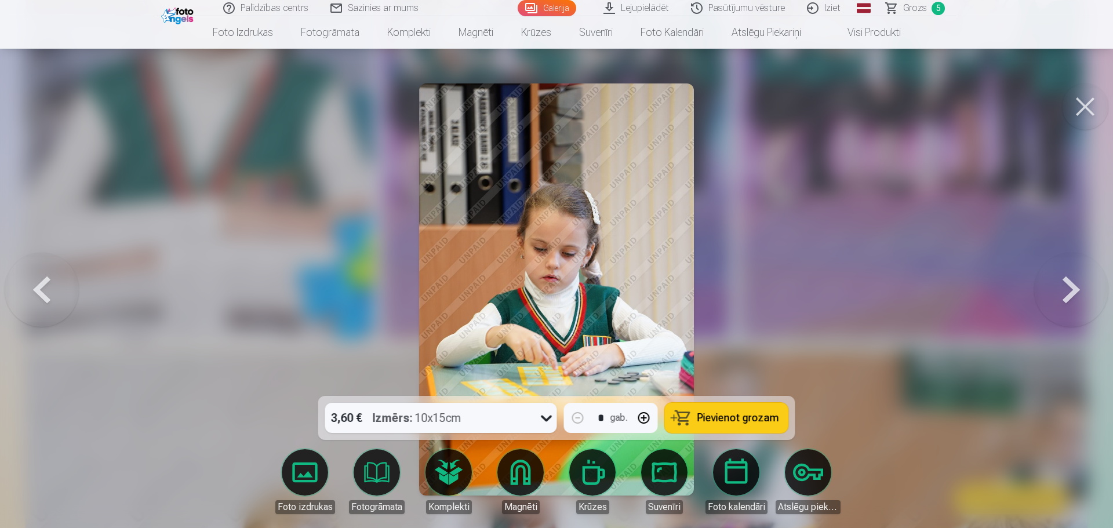
click at [1070, 288] on button at bounding box center [1072, 290] width 74 height 190
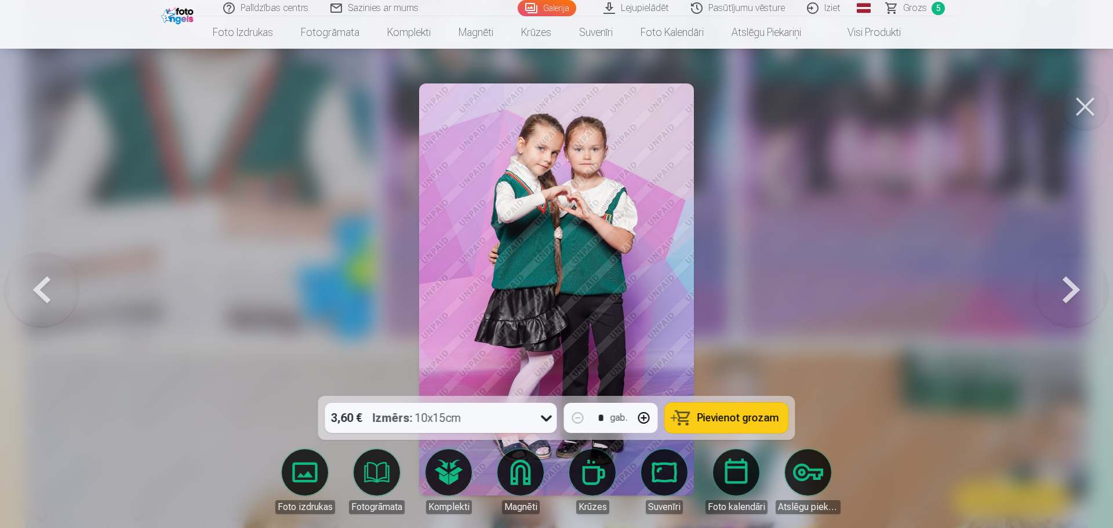
click at [1070, 288] on button at bounding box center [1072, 290] width 74 height 190
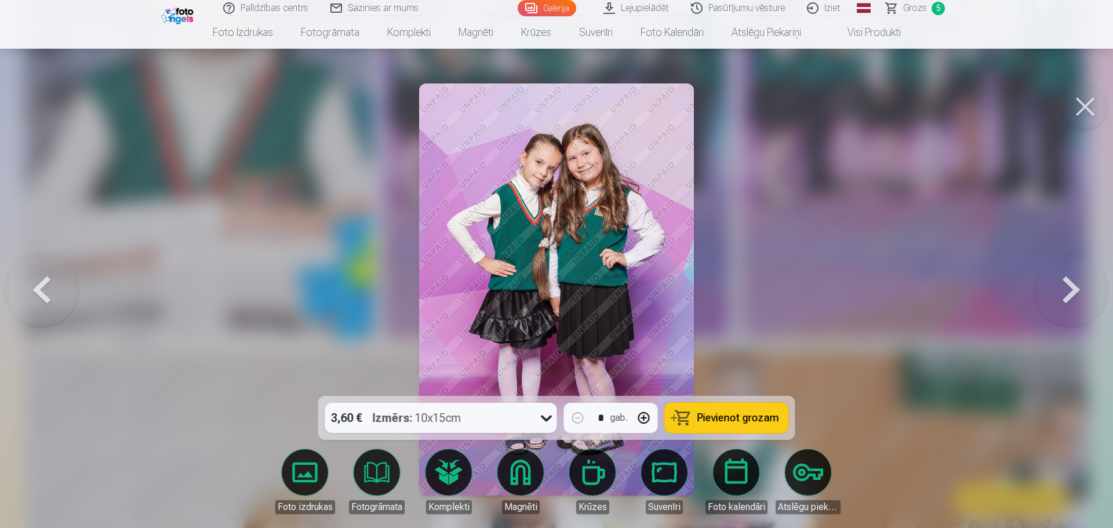
click at [1070, 288] on button at bounding box center [1072, 290] width 74 height 190
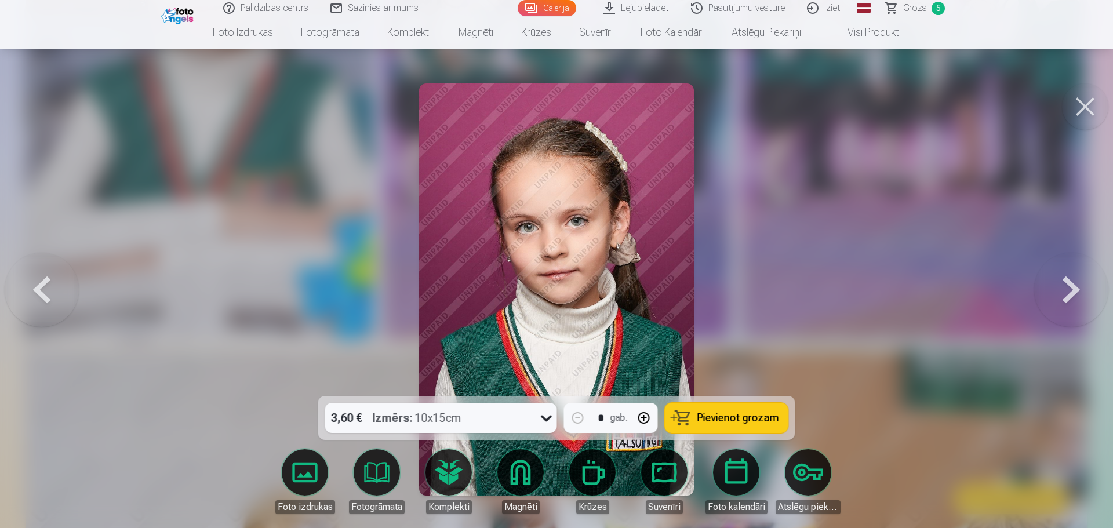
click at [1070, 288] on button at bounding box center [1072, 290] width 74 height 190
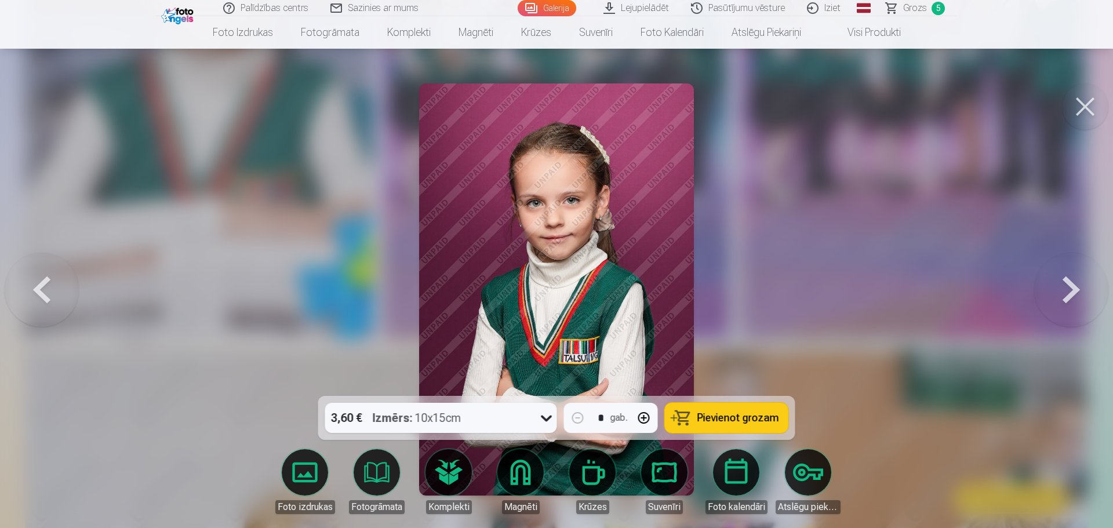
click at [1070, 288] on button at bounding box center [1072, 290] width 74 height 190
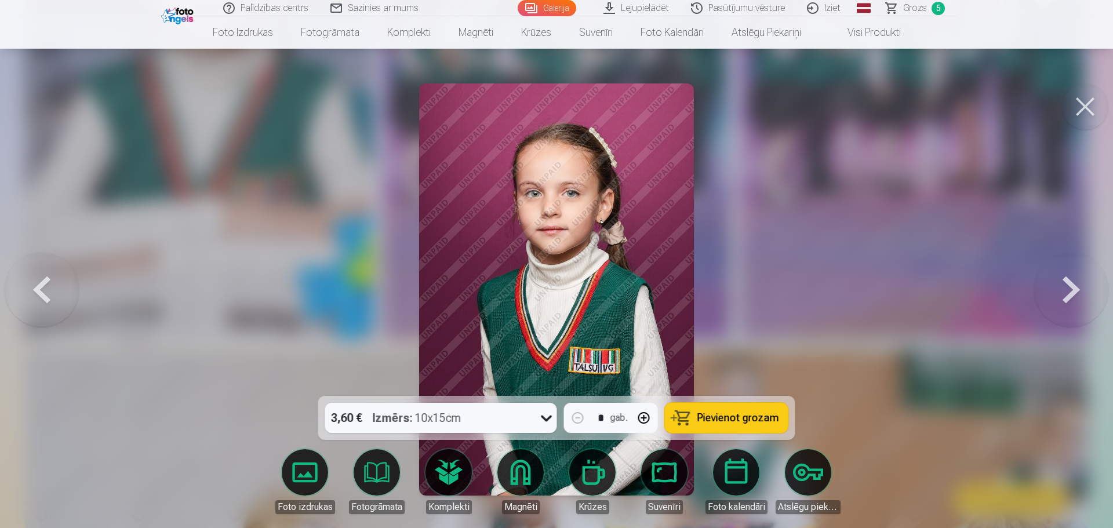
click at [1070, 288] on button at bounding box center [1072, 290] width 74 height 190
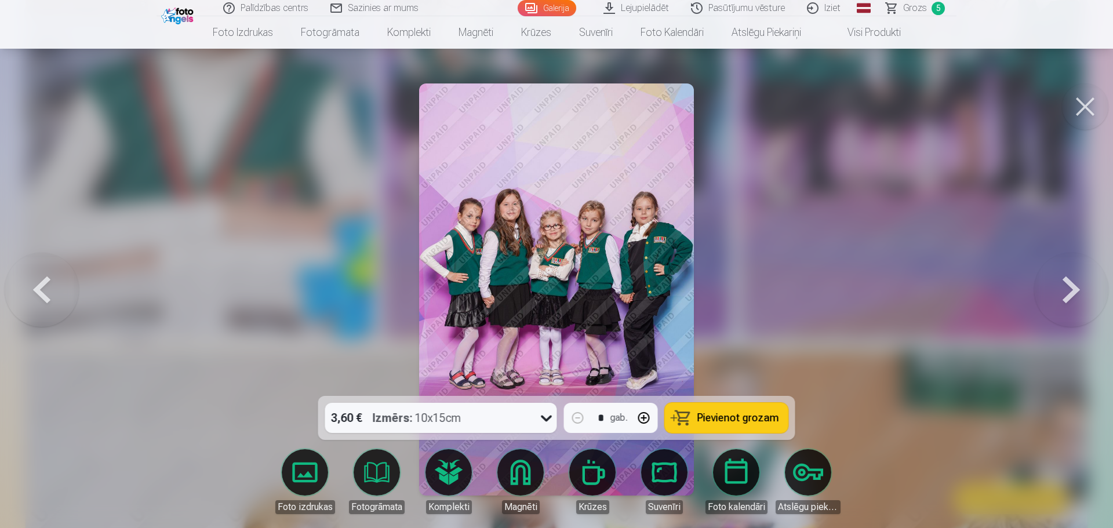
click at [1070, 288] on button at bounding box center [1072, 290] width 74 height 190
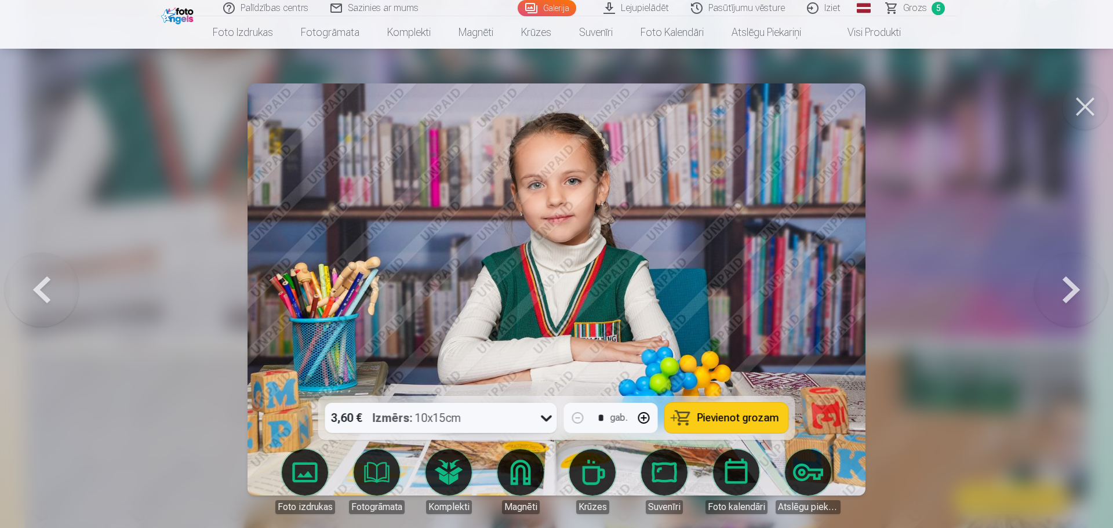
click at [1070, 288] on button at bounding box center [1072, 290] width 74 height 190
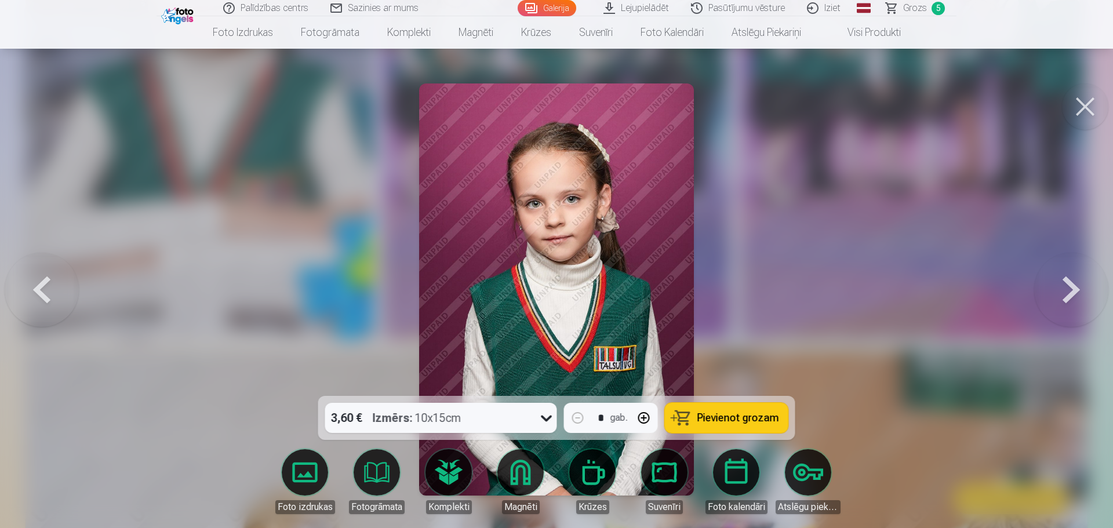
click at [1070, 288] on button at bounding box center [1072, 290] width 74 height 190
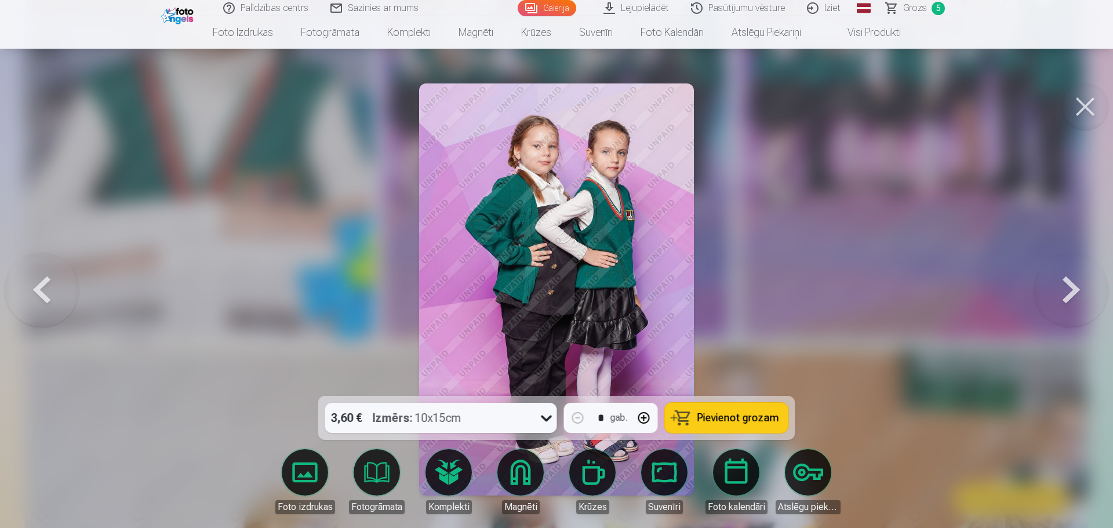
click at [1070, 288] on button at bounding box center [1072, 290] width 74 height 190
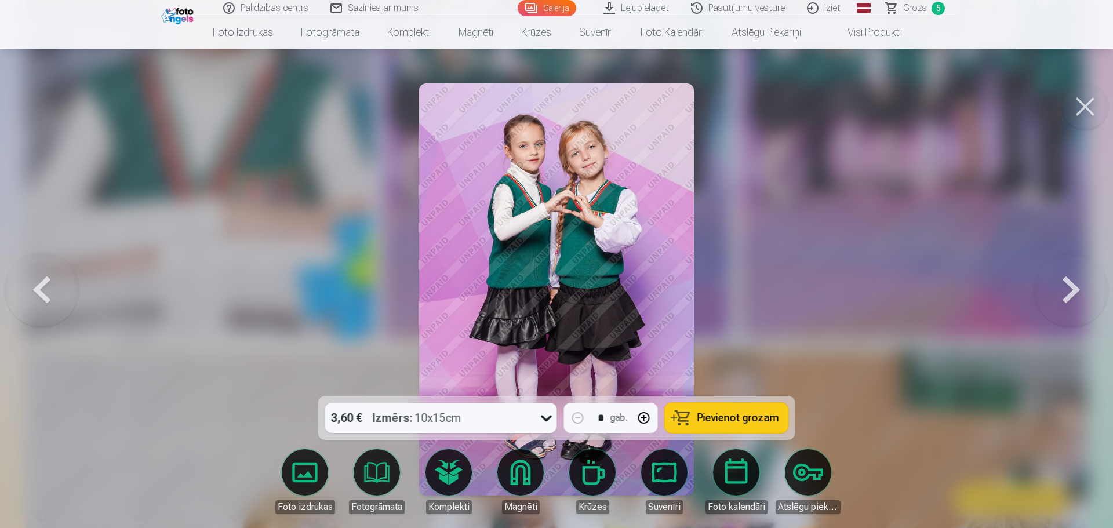
click at [1070, 288] on button at bounding box center [1072, 290] width 74 height 190
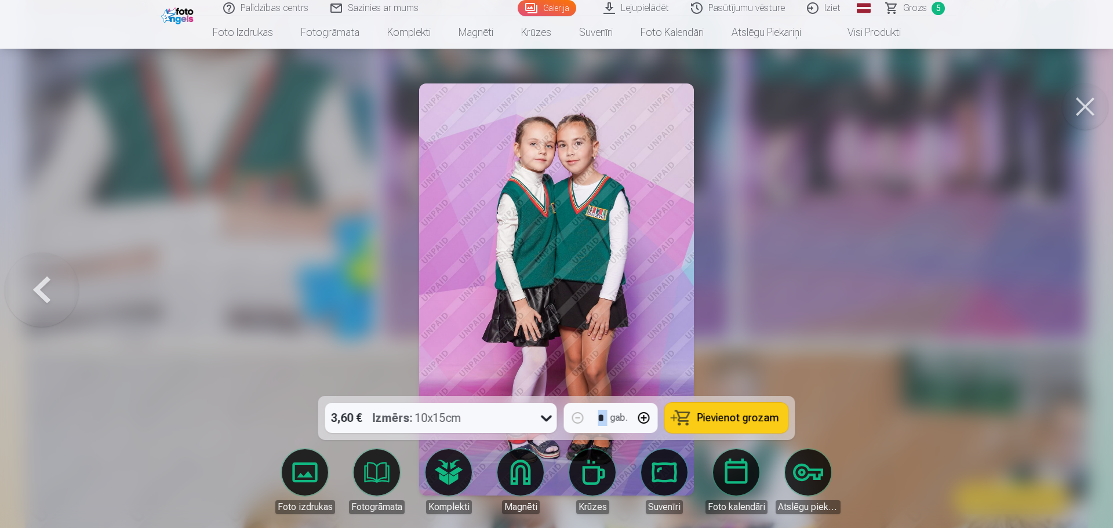
click at [1070, 288] on div at bounding box center [556, 264] width 1113 height 528
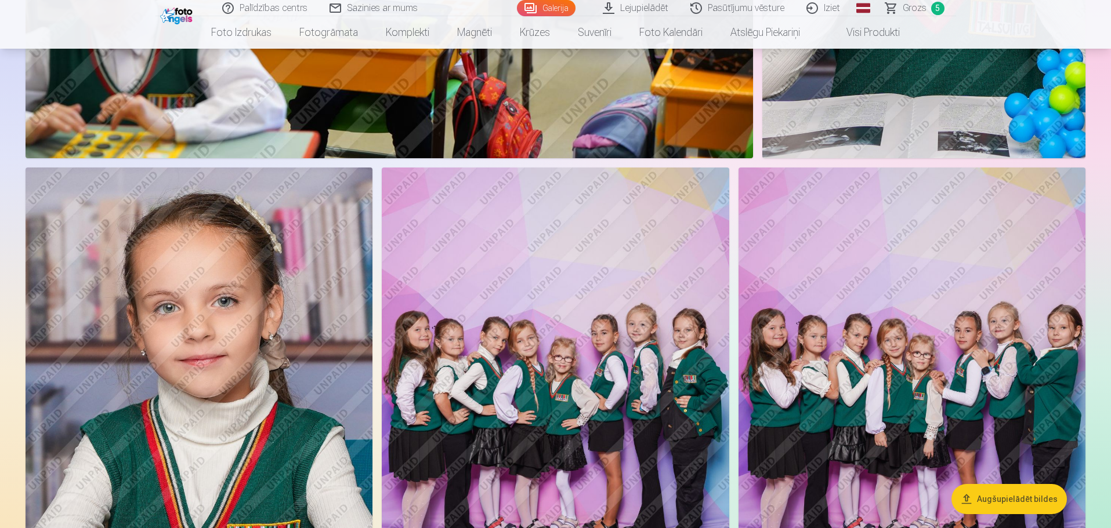
scroll to position [2487, 0]
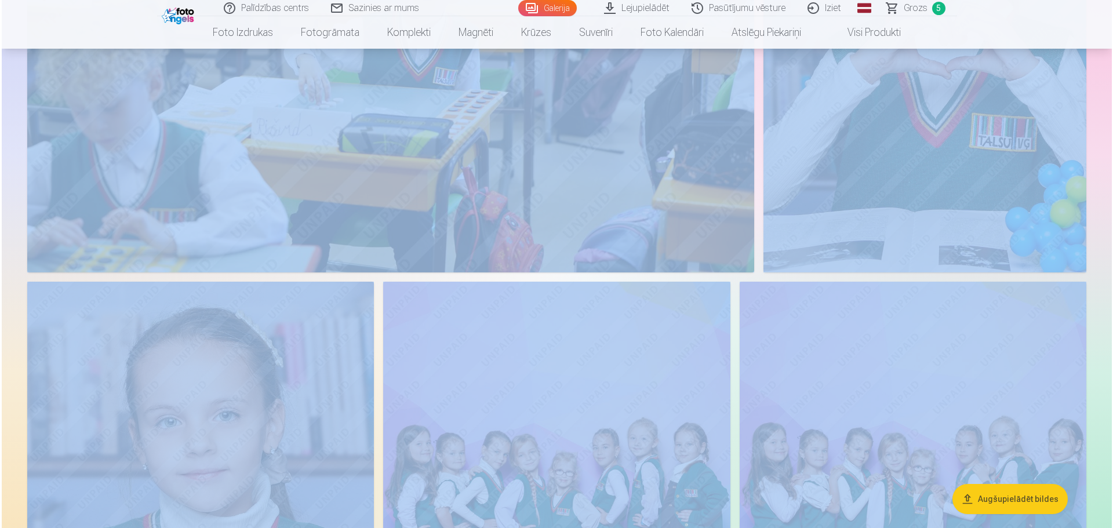
scroll to position [2493, 0]
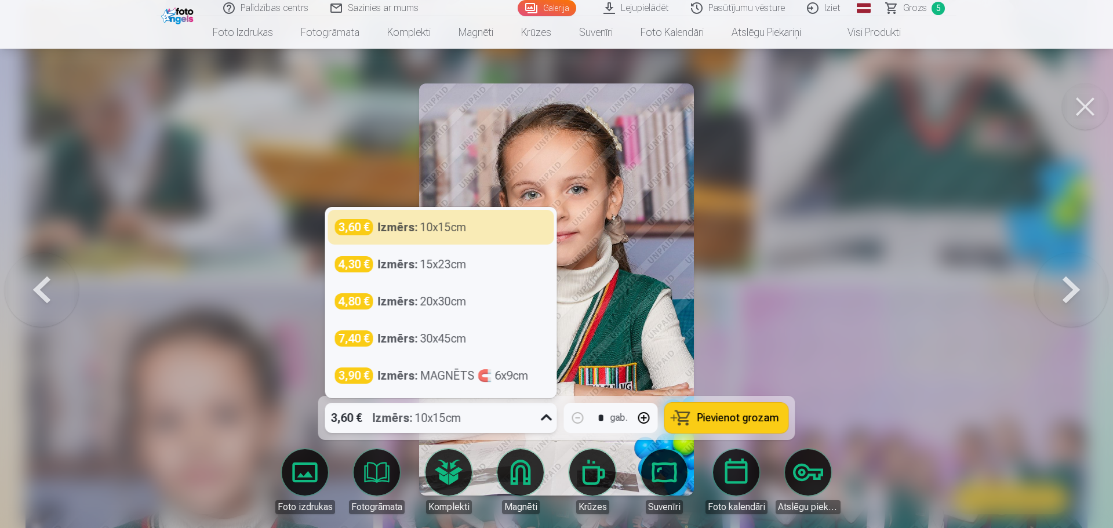
click at [546, 416] on icon at bounding box center [547, 418] width 19 height 19
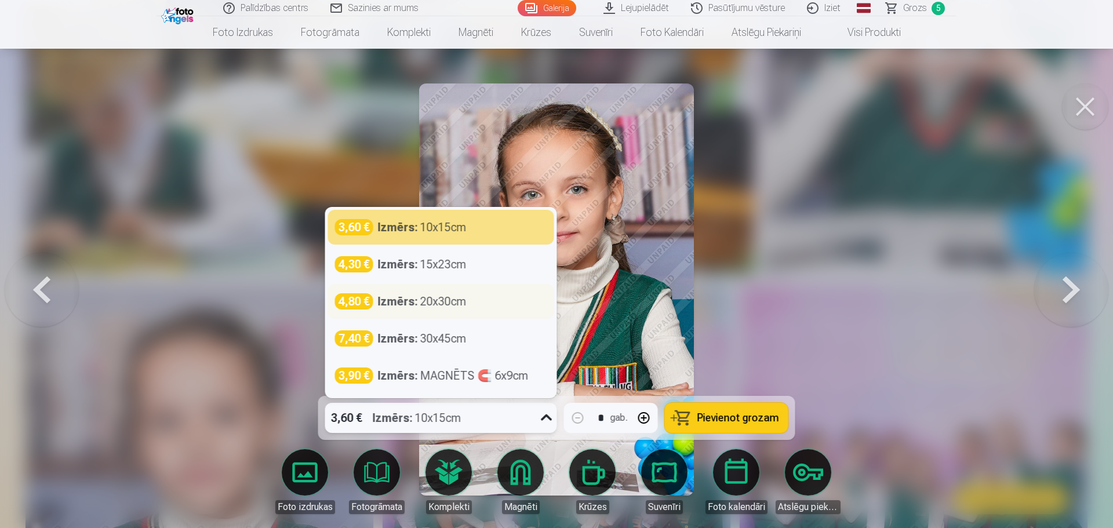
click at [425, 303] on div "Izmērs : 20x30cm" at bounding box center [422, 301] width 89 height 16
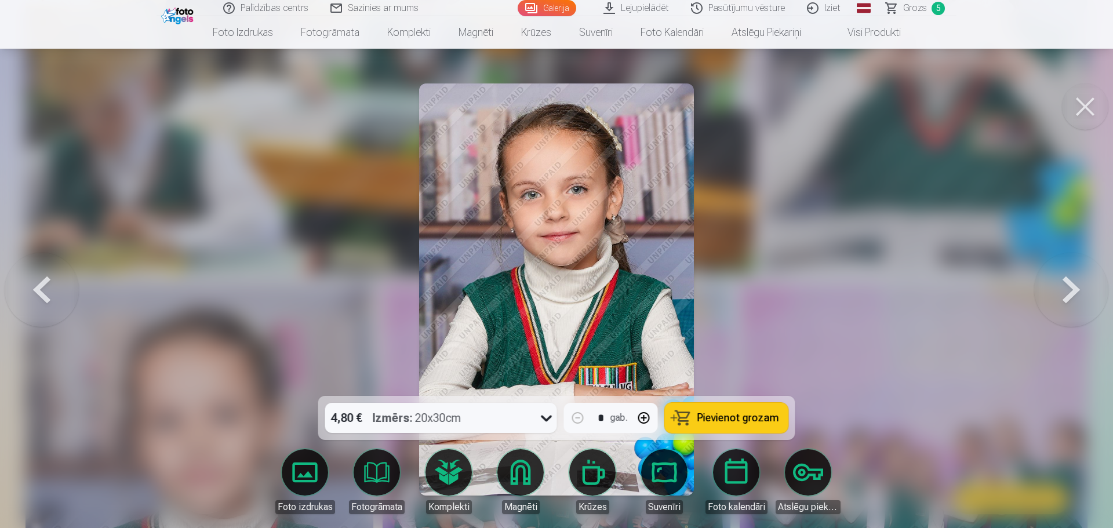
click at [746, 420] on span "Pievienot grozam" at bounding box center [739, 418] width 82 height 10
click at [918, 8] on span "Grozs" at bounding box center [916, 8] width 24 height 14
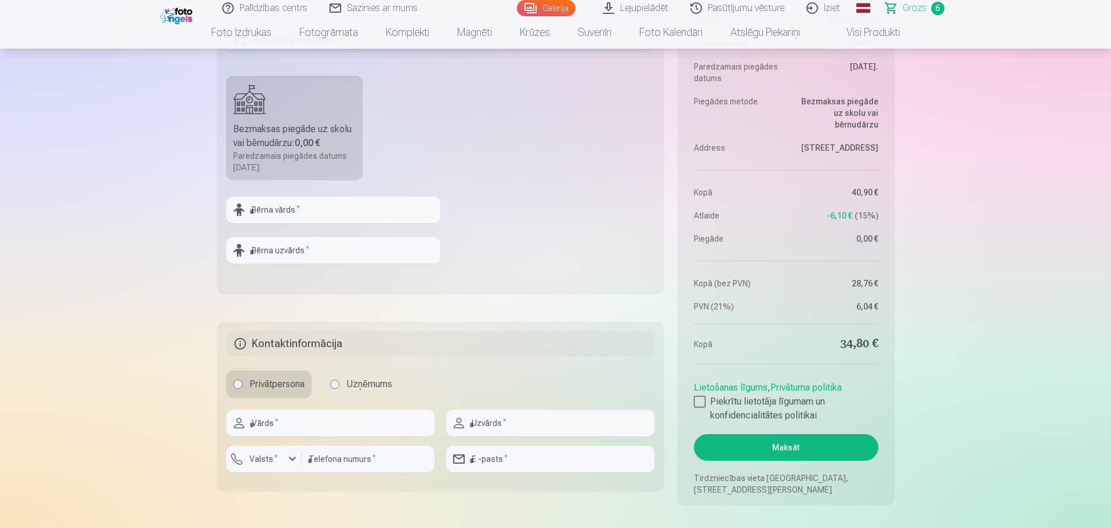
scroll to position [986, 0]
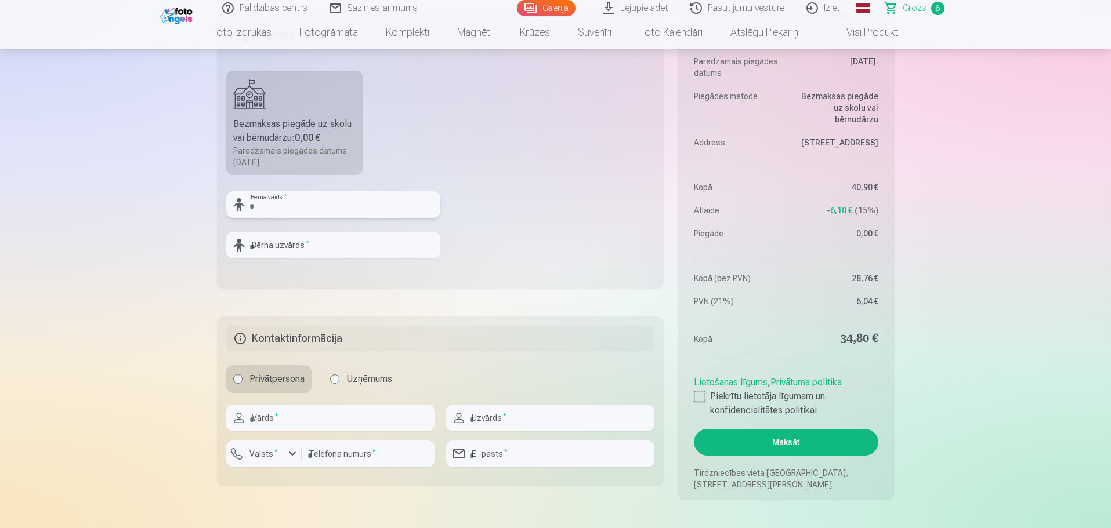
click at [324, 202] on input "text" at bounding box center [333, 204] width 214 height 27
type input "*******"
type input "********"
click at [300, 409] on input "text" at bounding box center [330, 418] width 208 height 27
click at [238, 338] on h5 "Kontaktinformācija" at bounding box center [440, 339] width 429 height 26
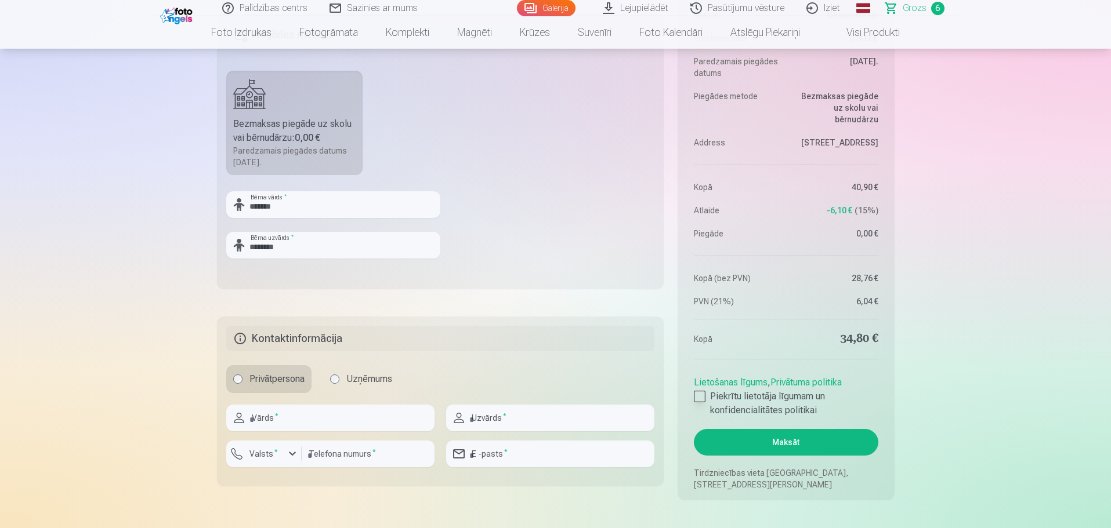
click at [702, 396] on div at bounding box center [700, 397] width 12 height 12
click at [805, 444] on button "Maksāt" at bounding box center [786, 442] width 184 height 27
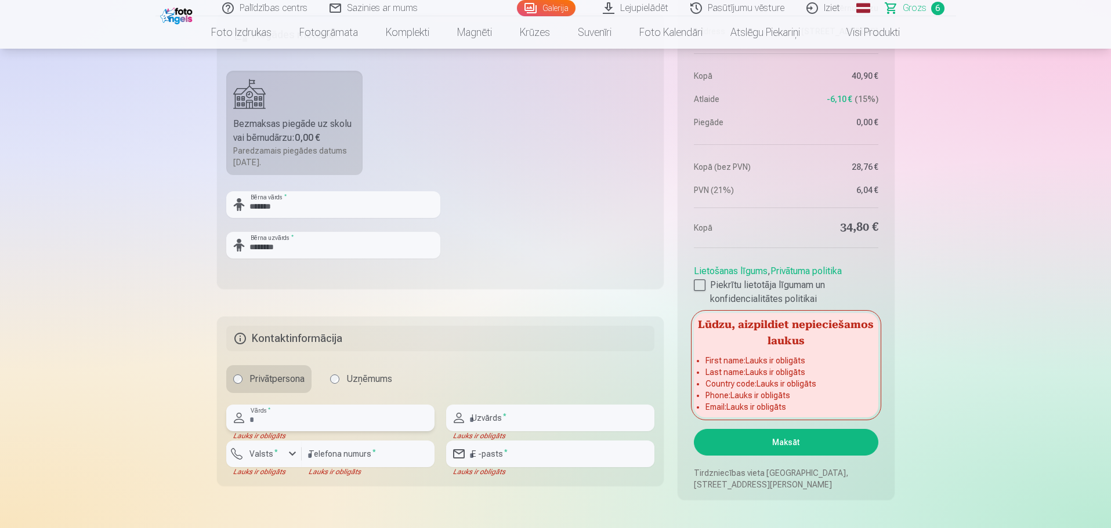
click at [344, 415] on input "text" at bounding box center [330, 418] width 208 height 27
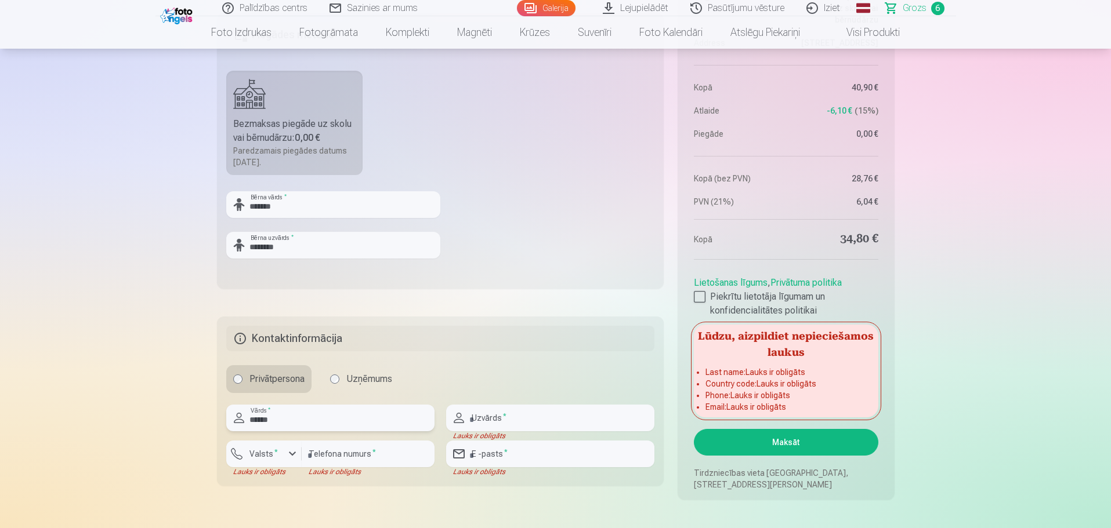
type input "******"
click at [241, 338] on h5 "Kontaktinformācija" at bounding box center [440, 339] width 429 height 26
click at [535, 412] on input "text" at bounding box center [550, 418] width 208 height 27
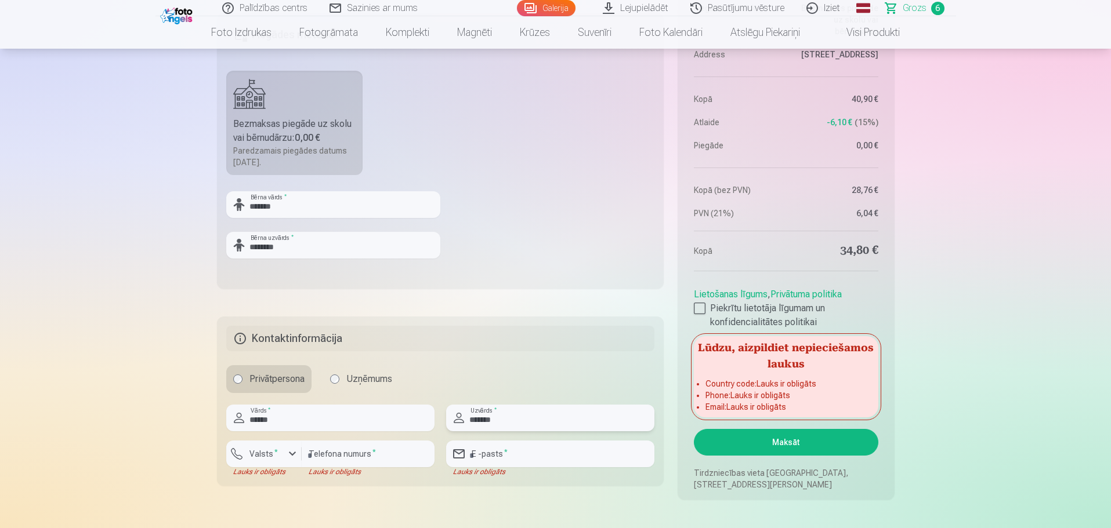
type input "*******"
click at [343, 452] on input "number" at bounding box center [368, 454] width 133 height 27
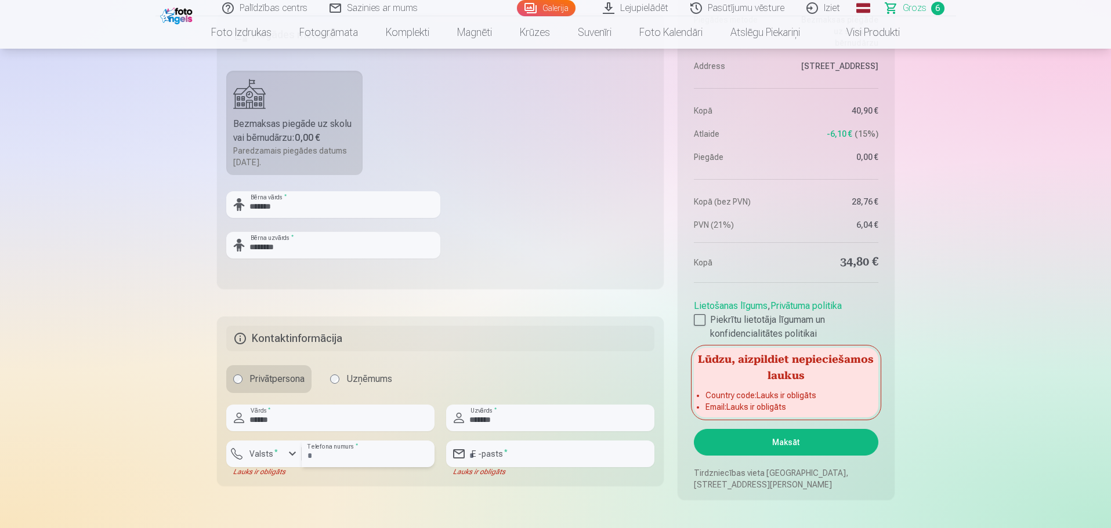
type input "********"
click at [511, 452] on input "email" at bounding box center [550, 454] width 208 height 27
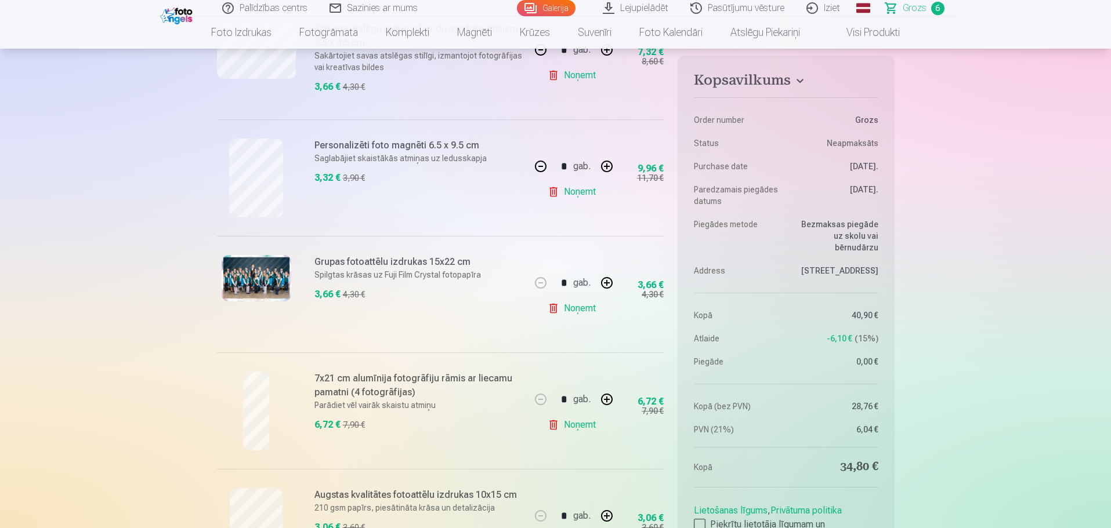
scroll to position [232, 0]
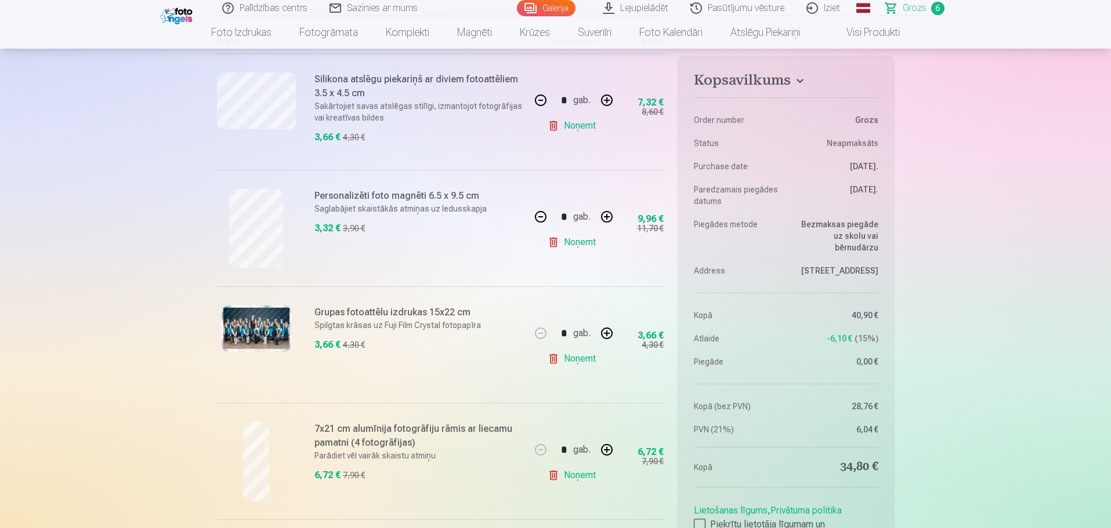
type input "**********"
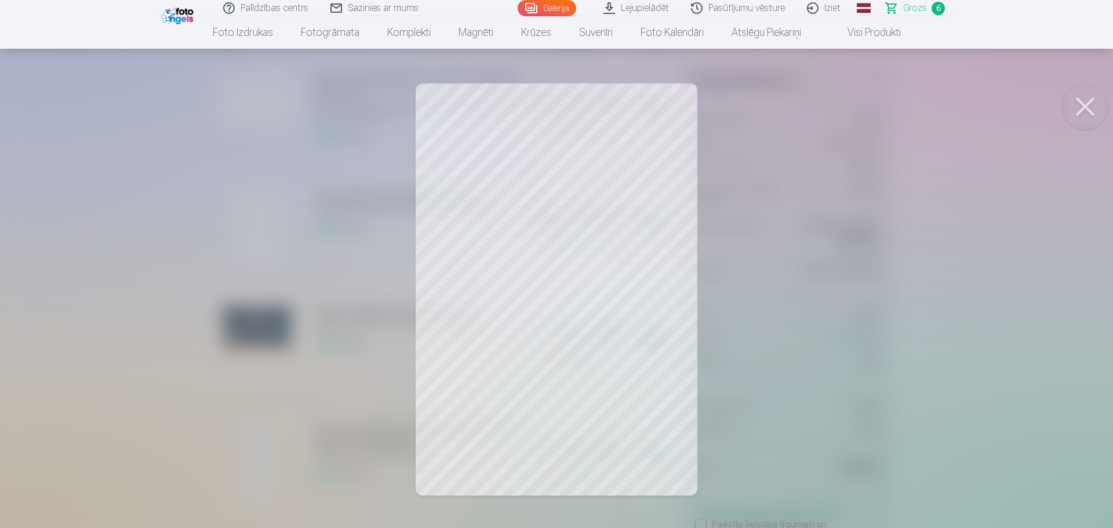
click at [1077, 106] on button at bounding box center [1085, 107] width 46 height 46
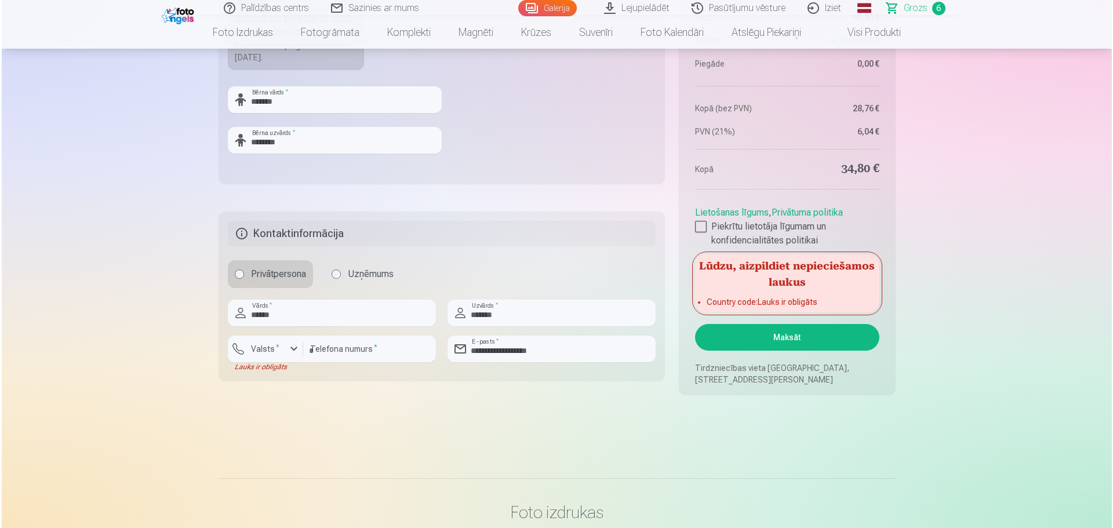
scroll to position [1102, 0]
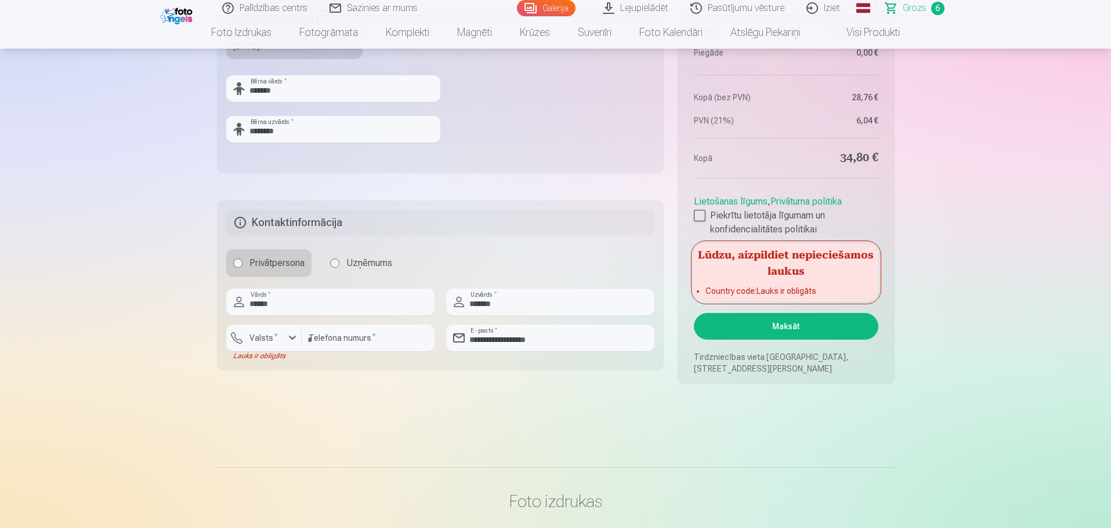
click at [774, 328] on button "Maksāt" at bounding box center [786, 326] width 184 height 27
click at [262, 336] on label "Valsts *" at bounding box center [264, 338] width 38 height 12
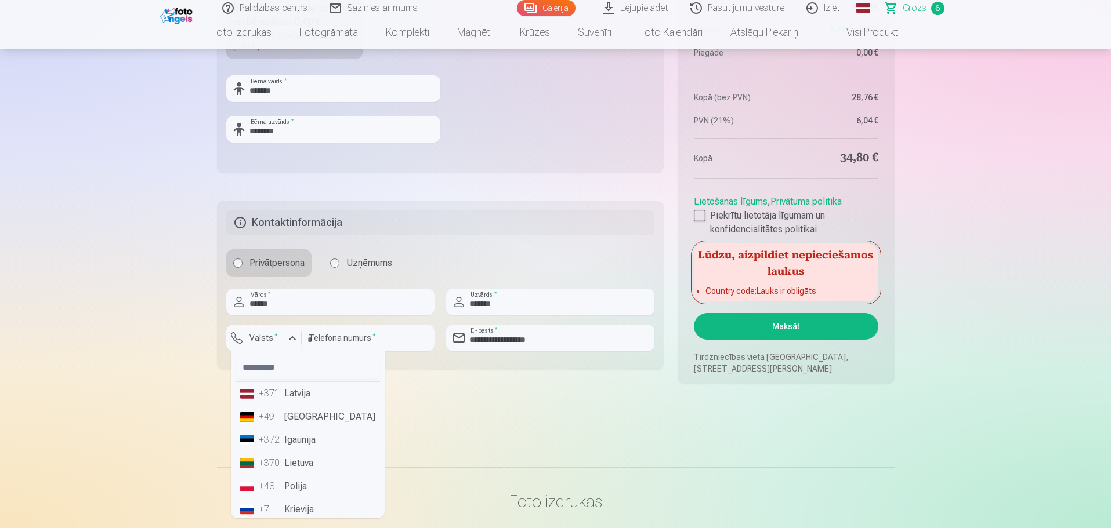
click at [293, 390] on li "+371 Latvija" at bounding box center [307, 393] width 144 height 23
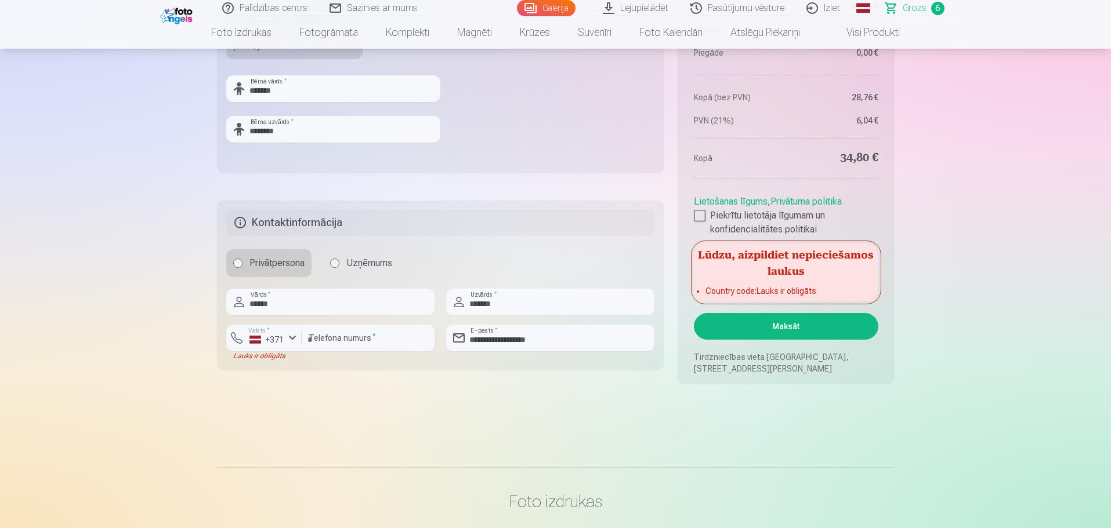
click at [792, 329] on button "Maksāt" at bounding box center [786, 326] width 184 height 27
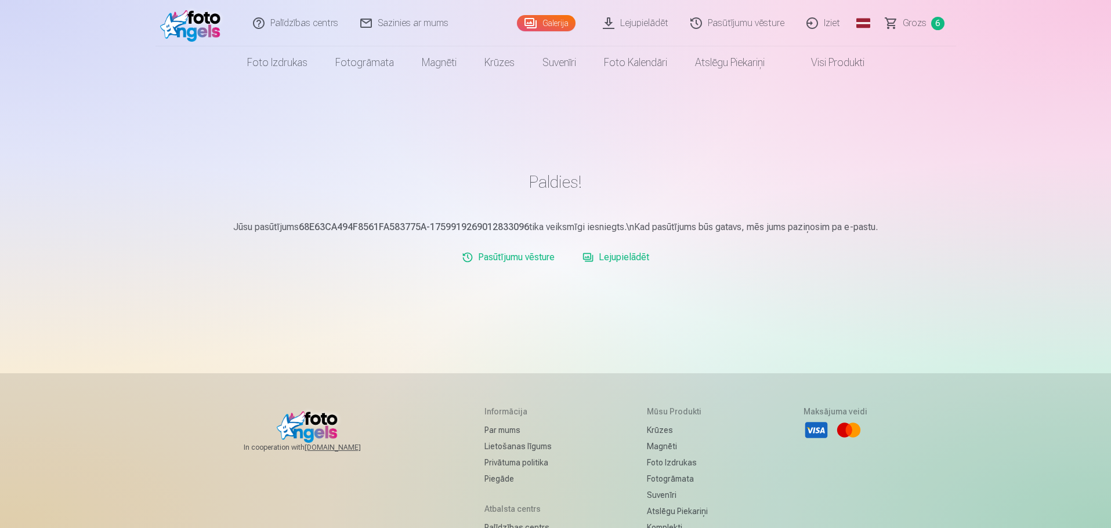
click at [618, 259] on link "Lejupielādēt" at bounding box center [616, 257] width 76 height 23
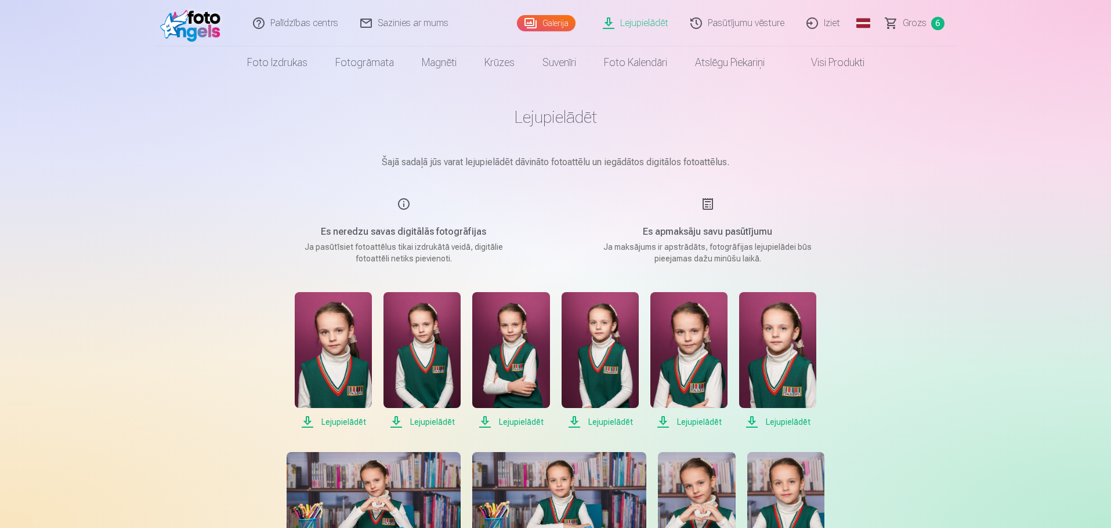
click at [344, 423] on span "Lejupielādēt" at bounding box center [333, 422] width 77 height 14
click at [433, 422] on span "Lejupielādēt" at bounding box center [421, 422] width 77 height 14
click at [531, 424] on span "Lejupielādēt" at bounding box center [510, 422] width 77 height 14
click at [614, 425] on span "Lejupielādēt" at bounding box center [599, 422] width 77 height 14
click at [694, 422] on span "Lejupielādēt" at bounding box center [688, 422] width 77 height 14
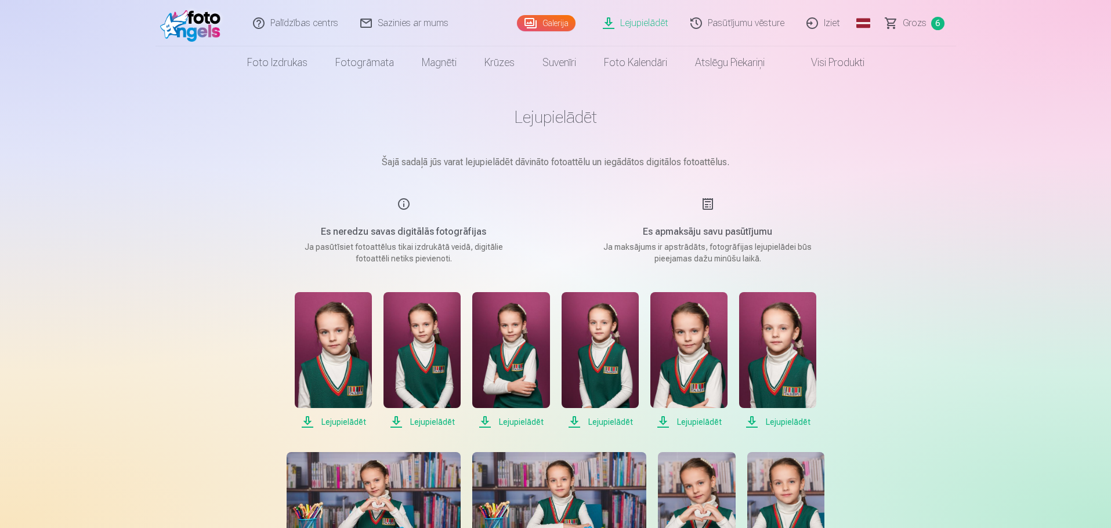
click at [790, 421] on span "Lejupielādēt" at bounding box center [777, 422] width 77 height 14
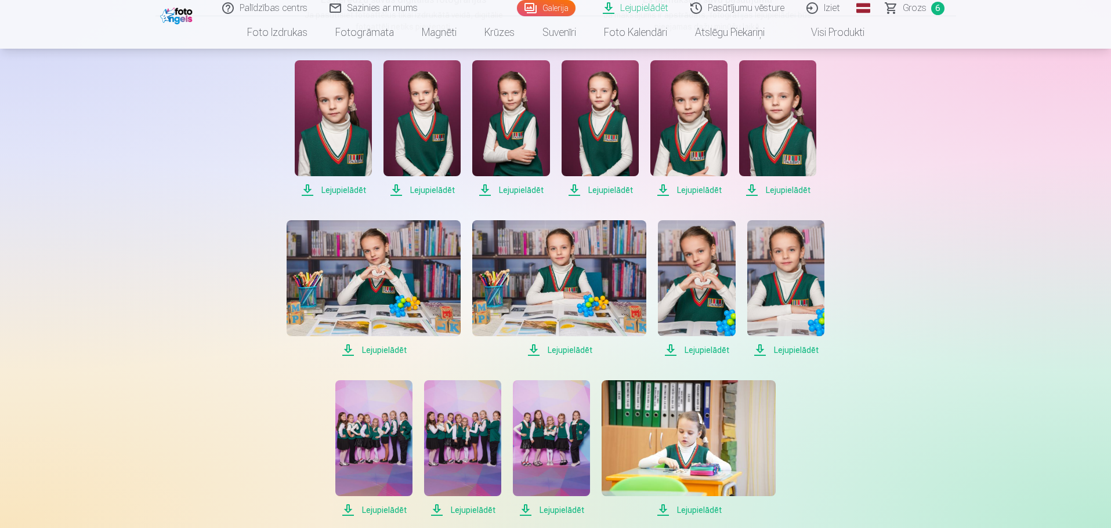
click at [388, 351] on span "Lejupielādēt" at bounding box center [373, 350] width 174 height 14
click at [572, 351] on span "Lejupielādēt" at bounding box center [559, 350] width 174 height 14
click at [704, 349] on span "Lejupielādēt" at bounding box center [696, 350] width 77 height 14
click at [794, 350] on span "Lejupielādēt" at bounding box center [785, 350] width 77 height 14
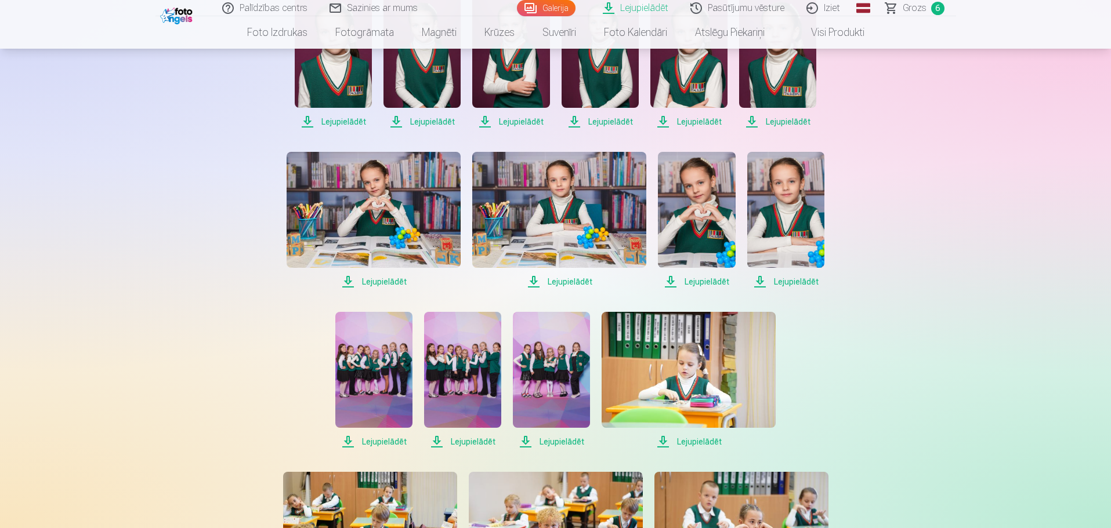
scroll to position [406, 0]
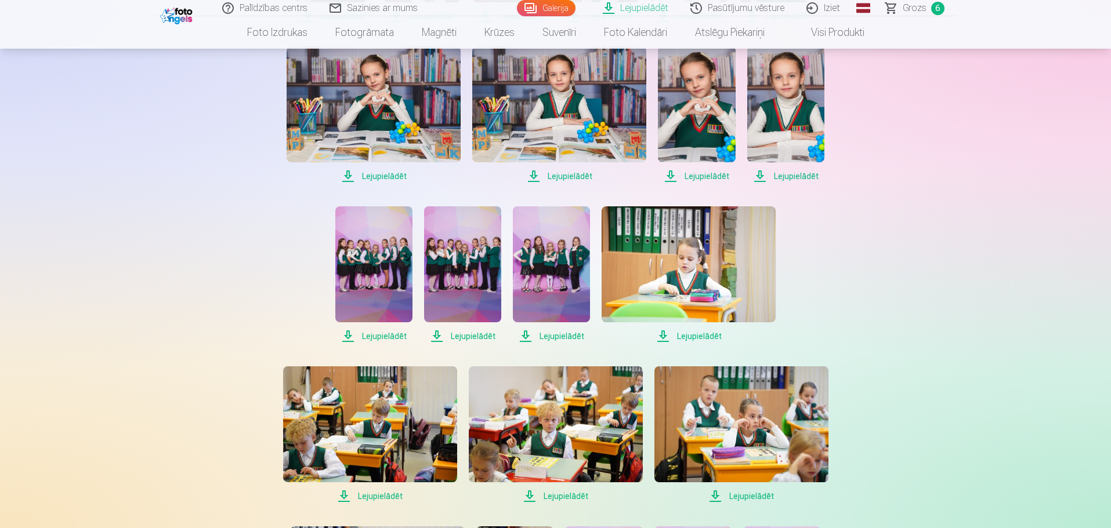
click at [380, 339] on span "Lejupielādēt" at bounding box center [373, 336] width 77 height 14
click at [475, 335] on span "Lejupielādēt" at bounding box center [462, 336] width 77 height 14
click at [561, 333] on span "Lejupielādēt" at bounding box center [551, 336] width 77 height 14
click at [697, 332] on span "Lejupielādēt" at bounding box center [688, 336] width 174 height 14
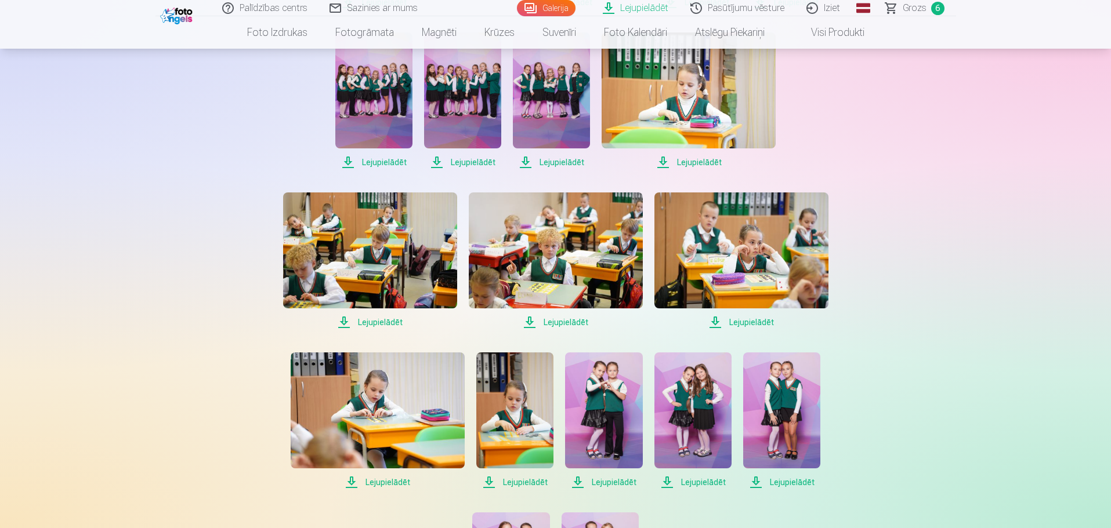
click at [380, 320] on span "Lejupielādēt" at bounding box center [370, 322] width 174 height 14
click at [763, 324] on span "Lejupielādēt" at bounding box center [741, 322] width 174 height 14
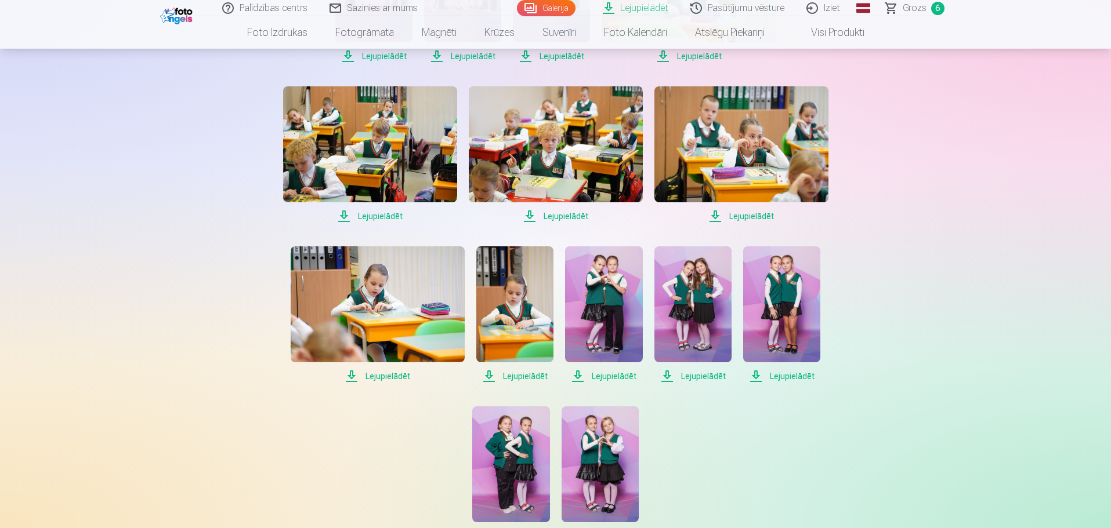
scroll to position [754, 0]
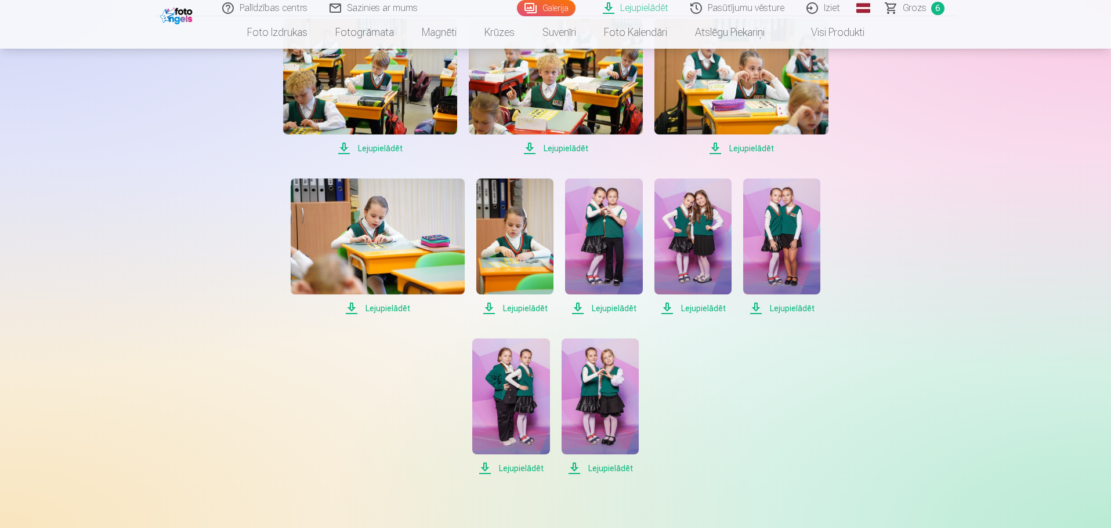
click at [378, 308] on span "Lejupielādēt" at bounding box center [378, 309] width 174 height 14
click at [528, 307] on span "Lejupielādēt" at bounding box center [514, 309] width 77 height 14
click at [610, 306] on span "Lejupielādēt" at bounding box center [603, 309] width 77 height 14
click at [720, 308] on span "Lejupielādēt" at bounding box center [692, 309] width 77 height 14
click at [793, 309] on span "Lejupielādēt" at bounding box center [781, 309] width 77 height 14
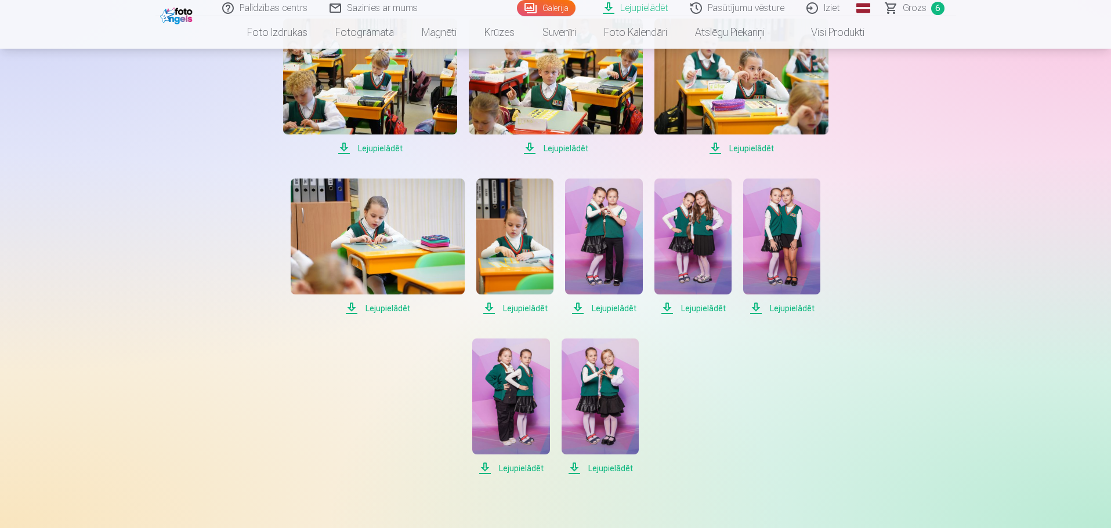
click at [524, 463] on span "Lejupielādēt" at bounding box center [510, 469] width 77 height 14
click at [609, 462] on span "Lejupielādēt" at bounding box center [599, 469] width 77 height 14
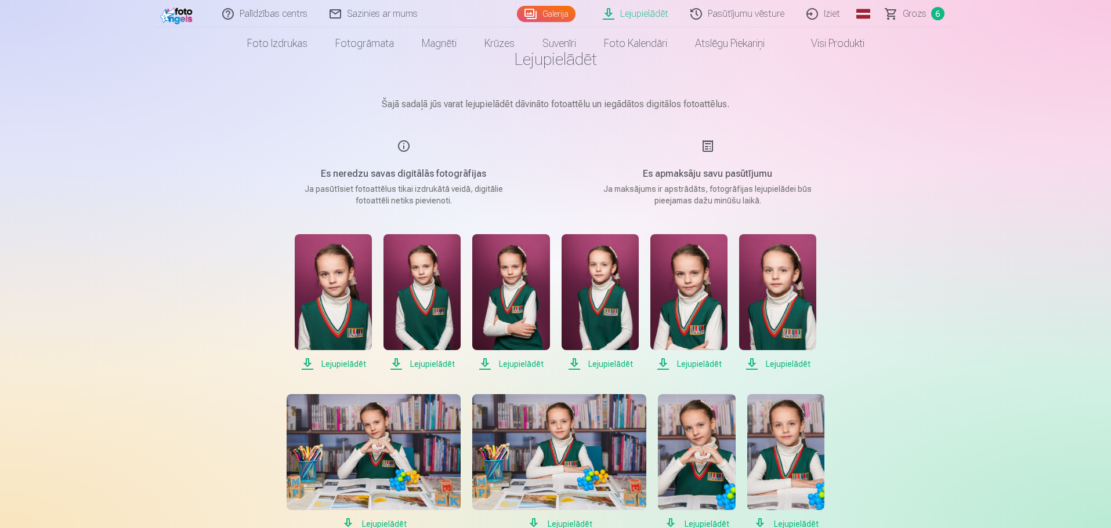
scroll to position [0, 0]
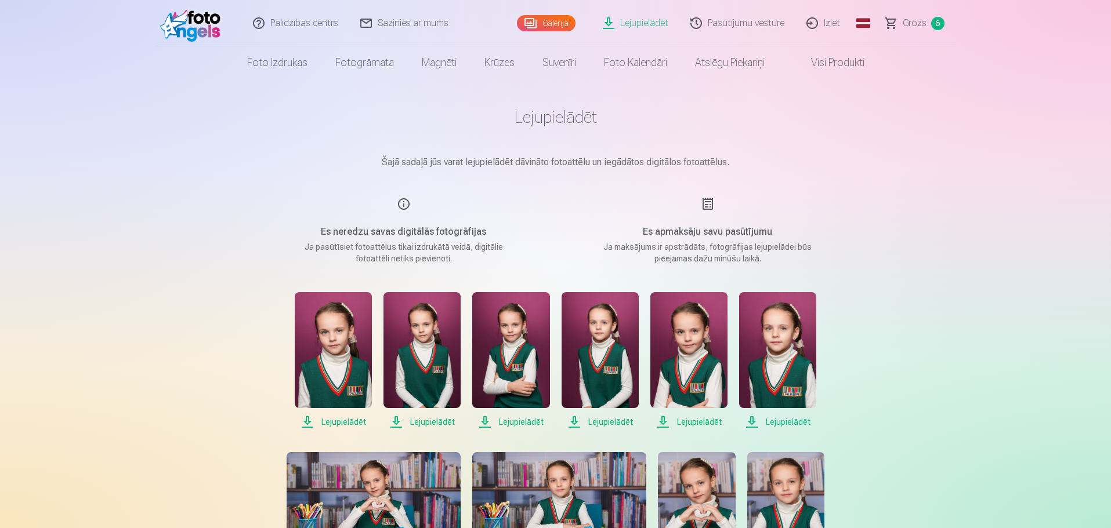
click at [752, 22] on link "Pasūtījumu vēsture" at bounding box center [738, 23] width 116 height 46
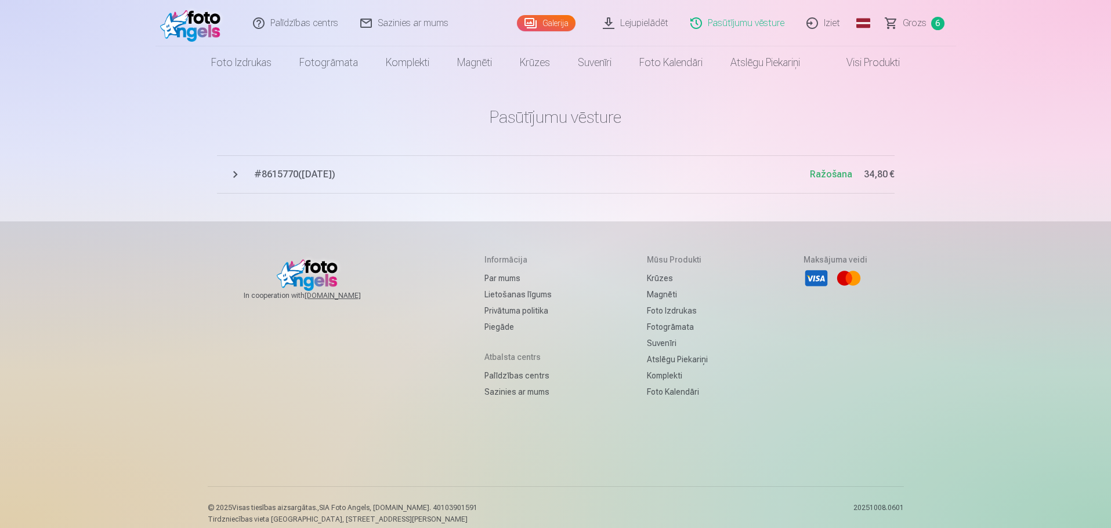
click at [284, 173] on span "# 8615770 ( 8.10.2025 )" at bounding box center [532, 175] width 556 height 14
